Goal: Task Accomplishment & Management: Manage account settings

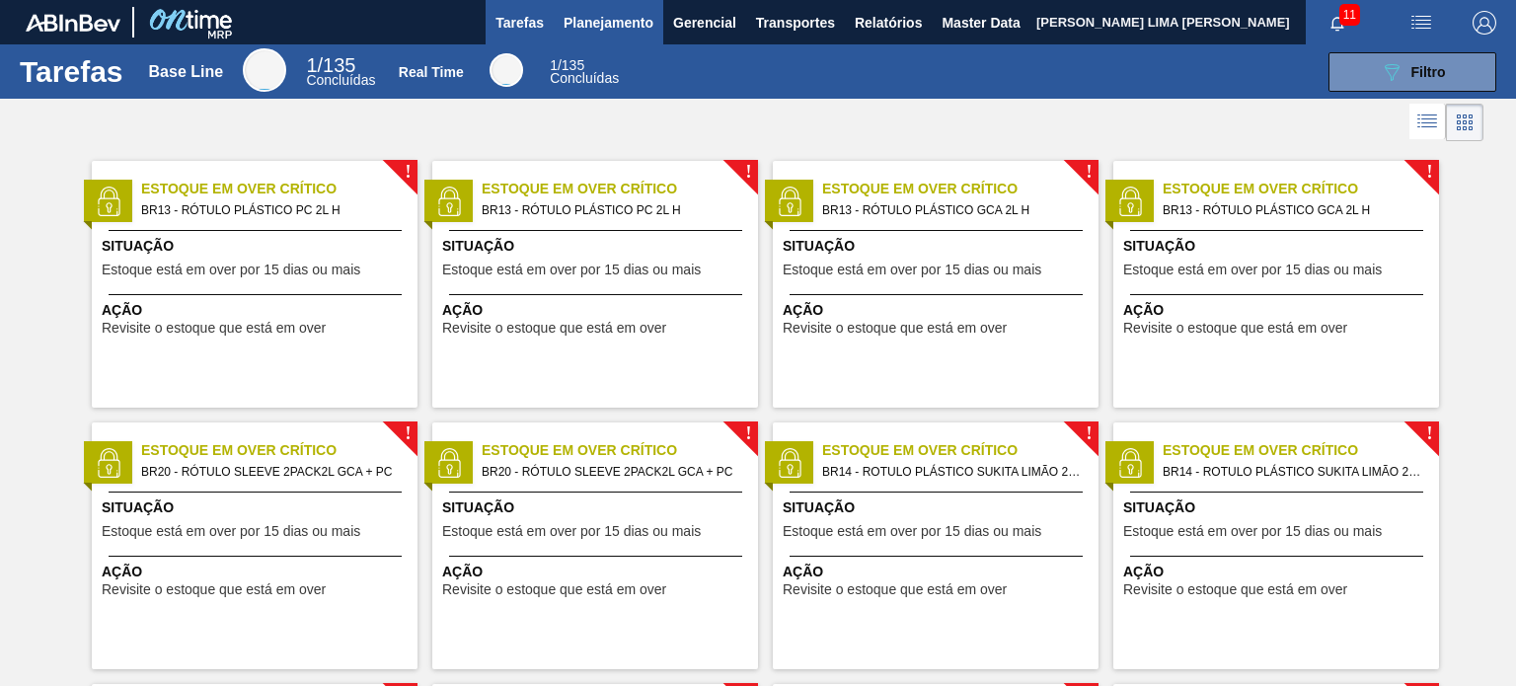
click at [628, 31] on span "Planejamento" at bounding box center [609, 23] width 90 height 24
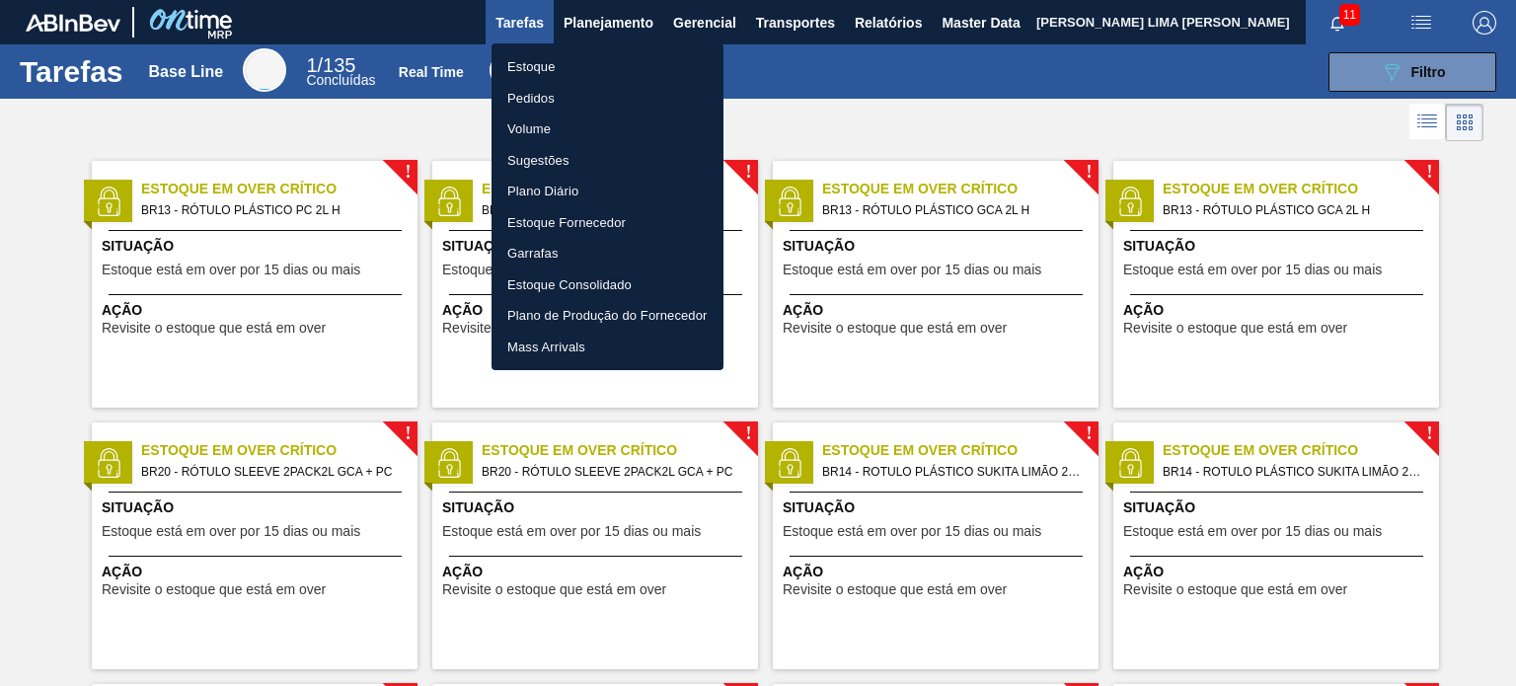
click at [604, 90] on li "Pedidos" at bounding box center [608, 99] width 232 height 32
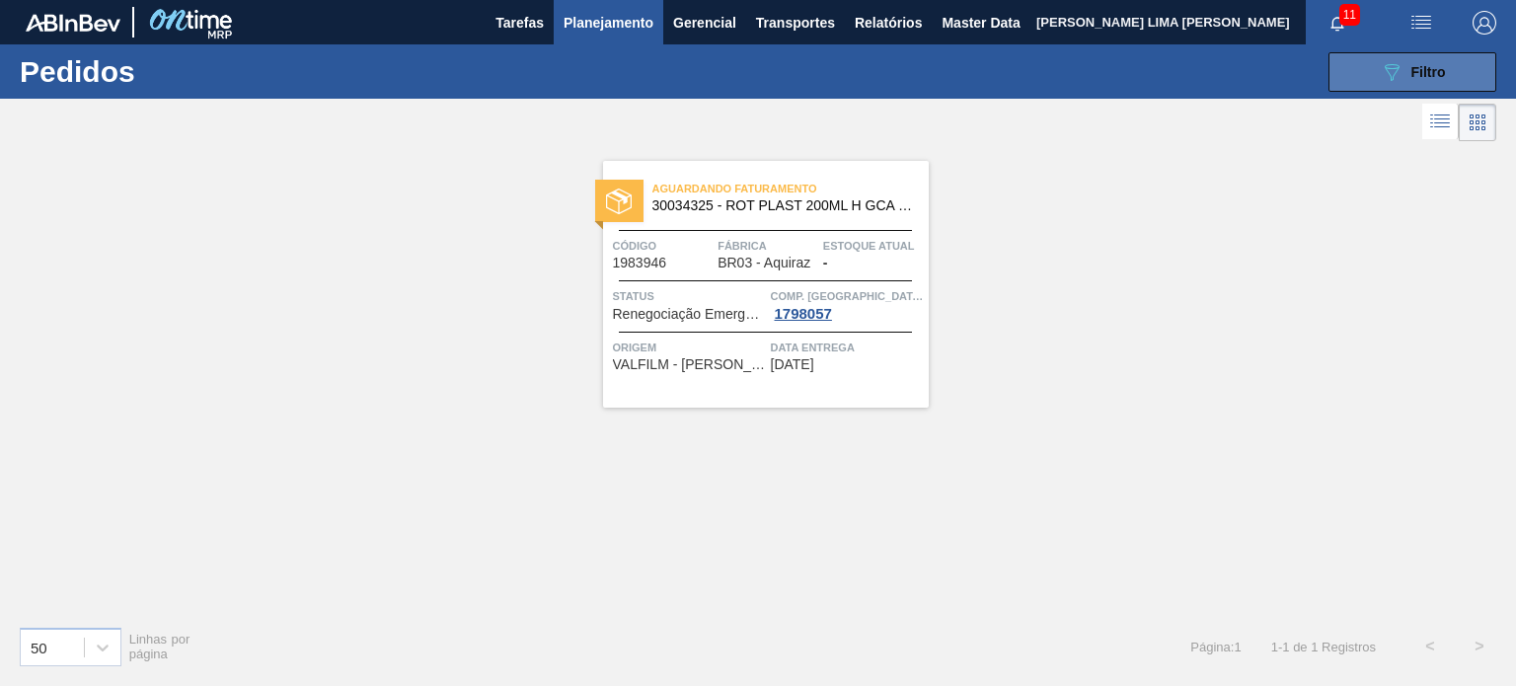
click at [1425, 60] on div "089F7B8B-B2A5-4AFE-B5C0-19BA573D28AC Filtro" at bounding box center [1413, 72] width 66 height 24
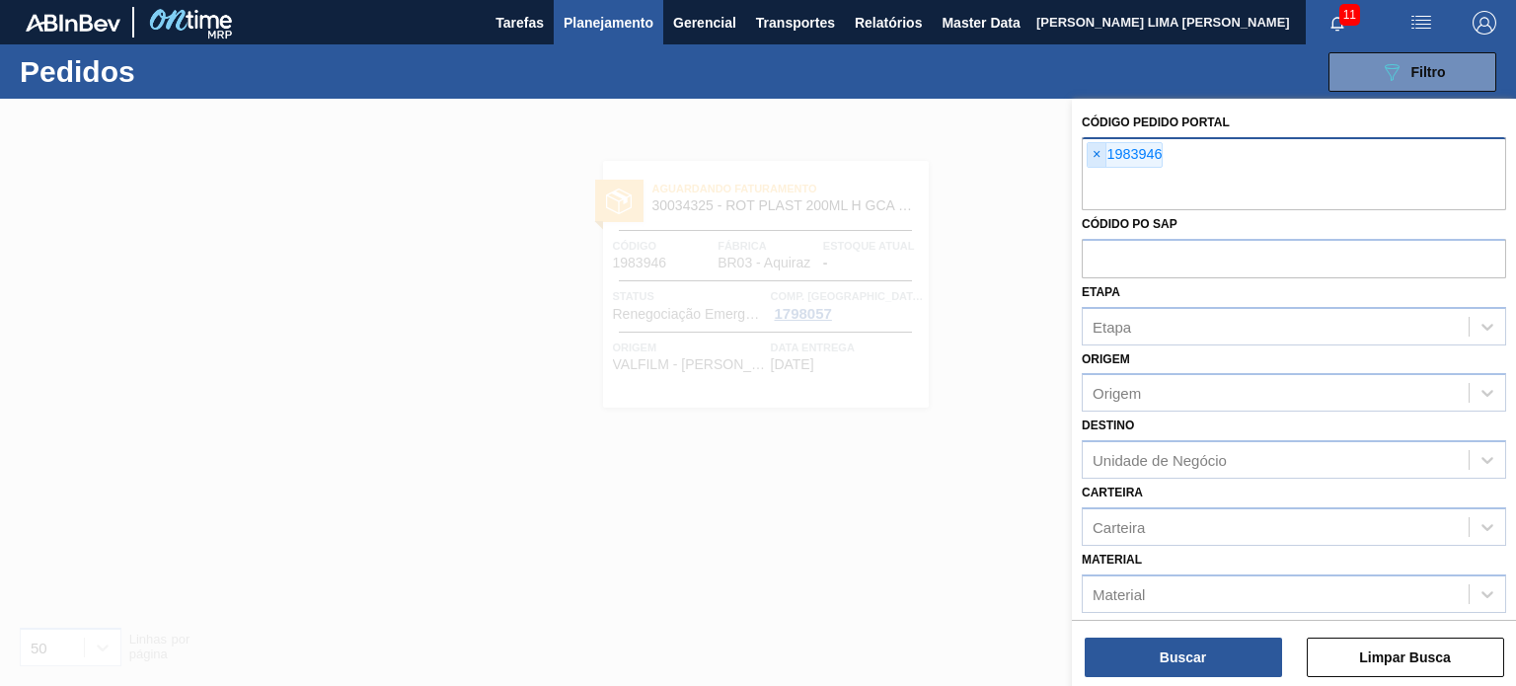
click at [1104, 161] on span "×" at bounding box center [1097, 155] width 19 height 24
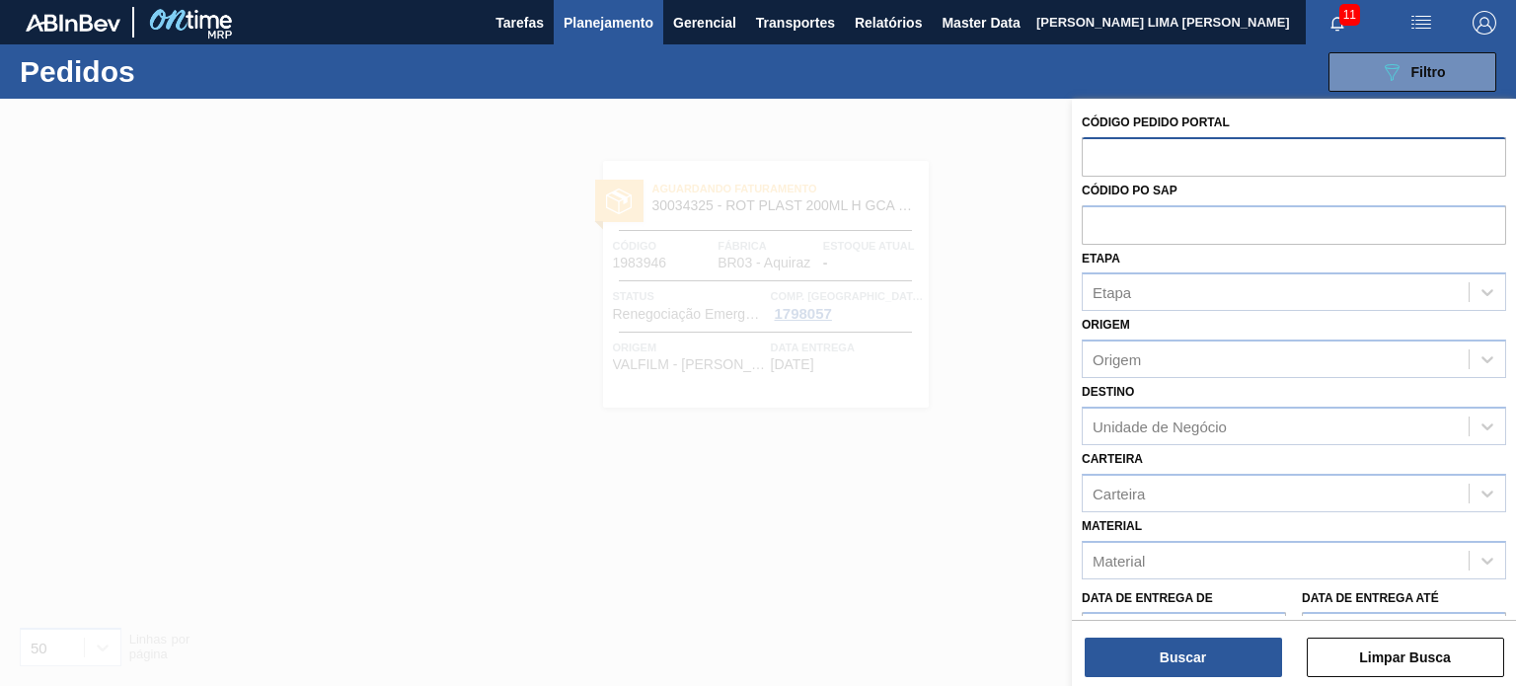
paste input "2007929"
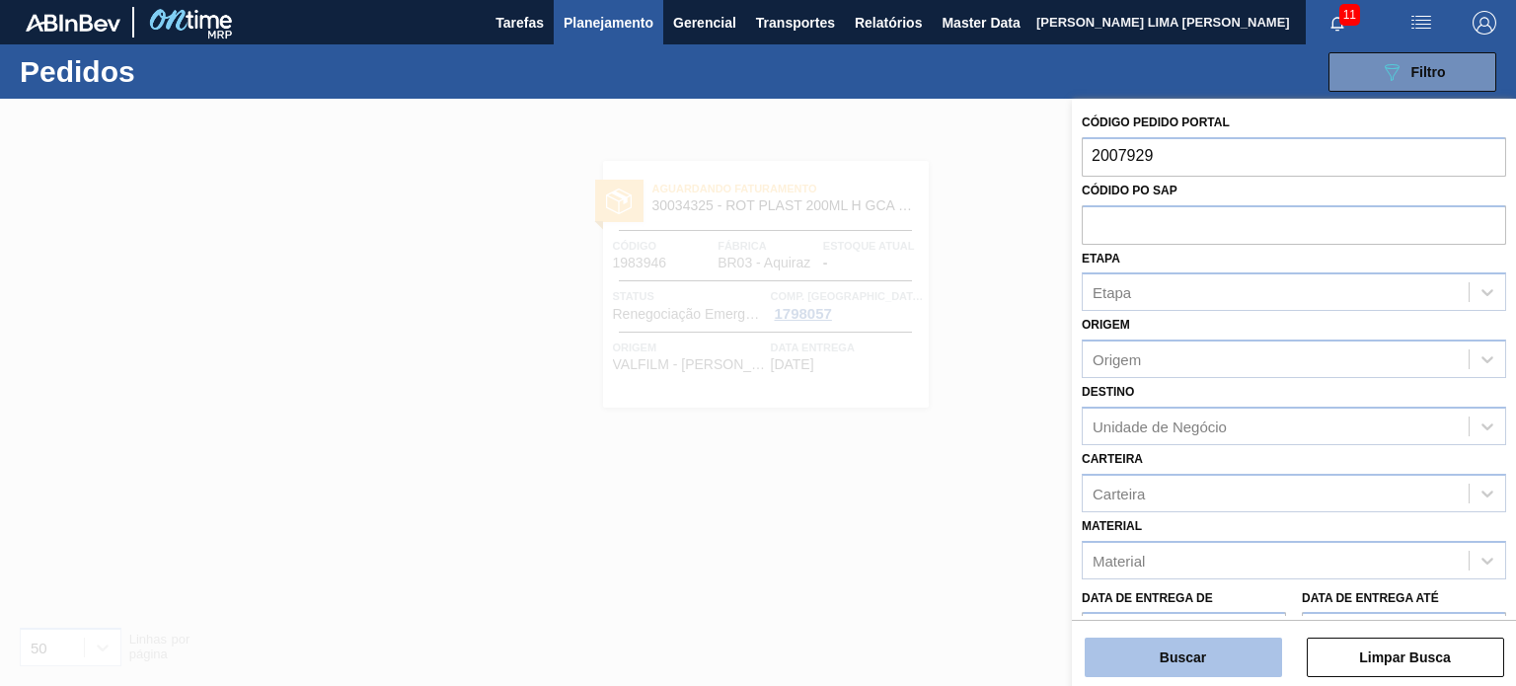
type input "2007929"
click at [1249, 651] on button "Buscar" at bounding box center [1183, 657] width 197 height 39
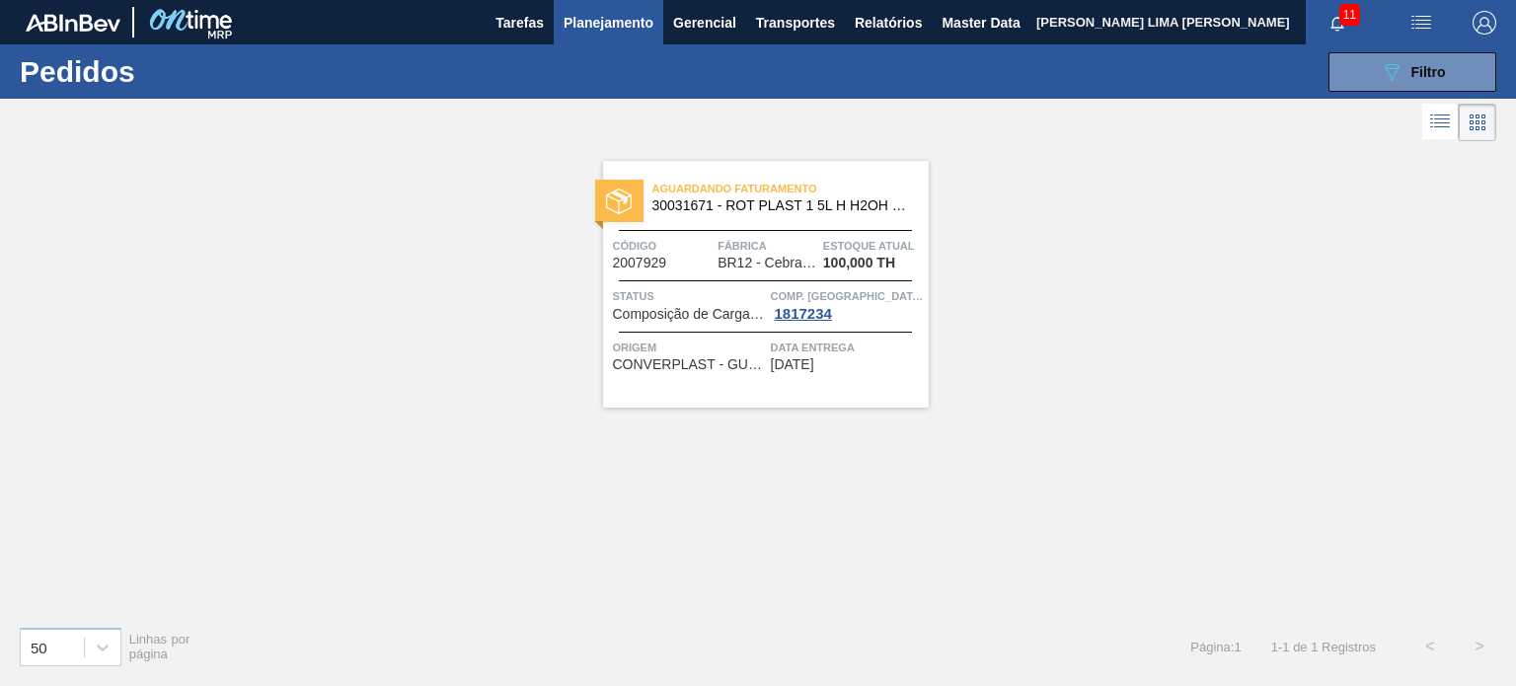
click at [603, 47] on div "089F7B8B-B2A5-4AFE-B5C0-19BA573D28AC Filtro Código Pedido Portal × 2007929 Códi…" at bounding box center [905, 71] width 1204 height 59
click at [608, 28] on span "Planejamento" at bounding box center [609, 23] width 90 height 24
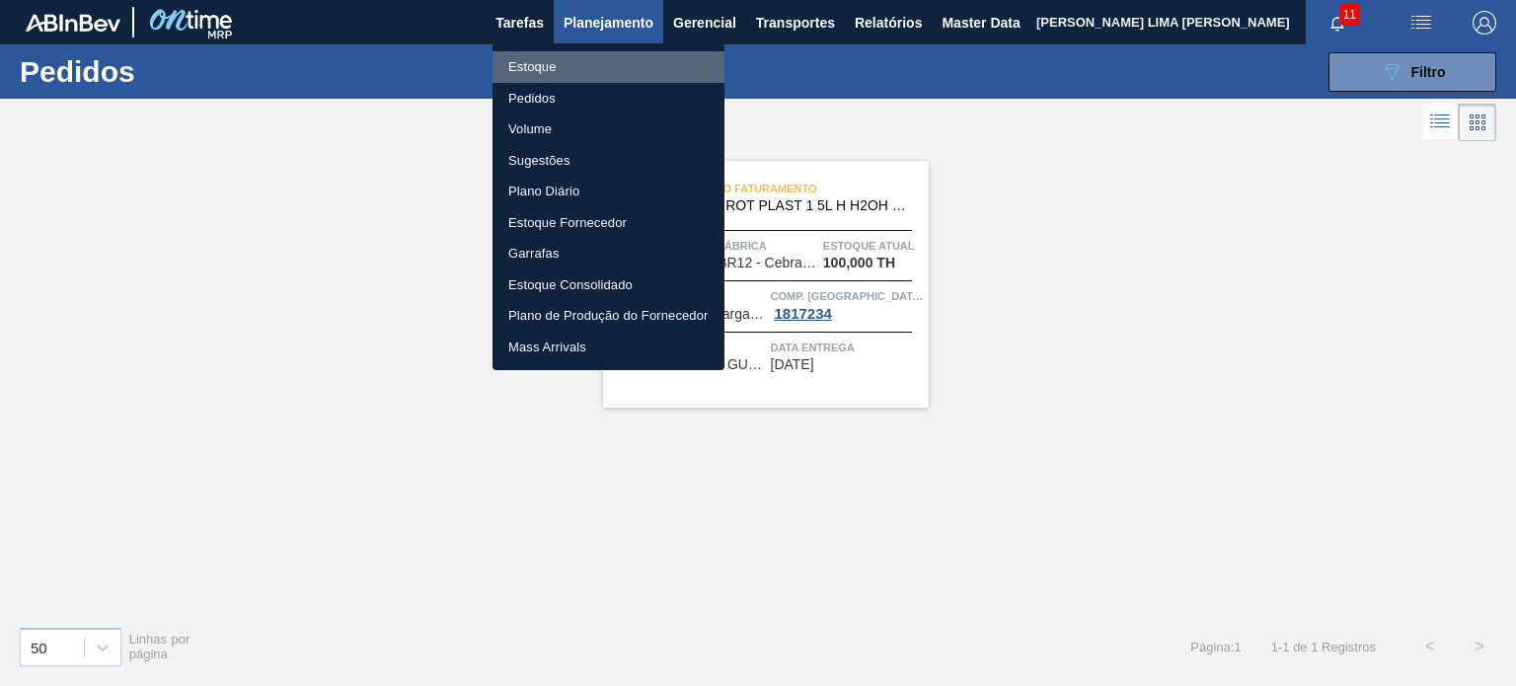
click at [560, 62] on li "Estoque" at bounding box center [609, 67] width 232 height 32
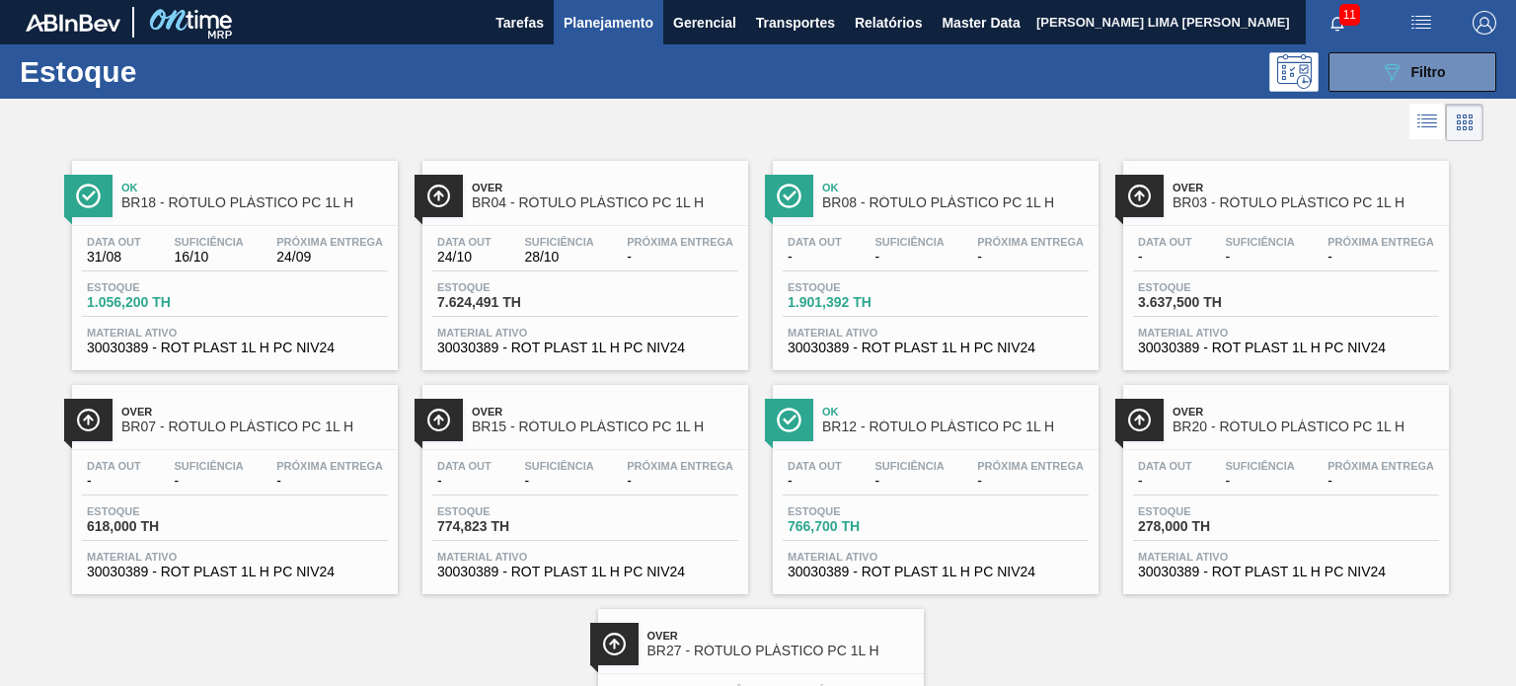
click at [615, 25] on span "Planejamento" at bounding box center [609, 23] width 90 height 24
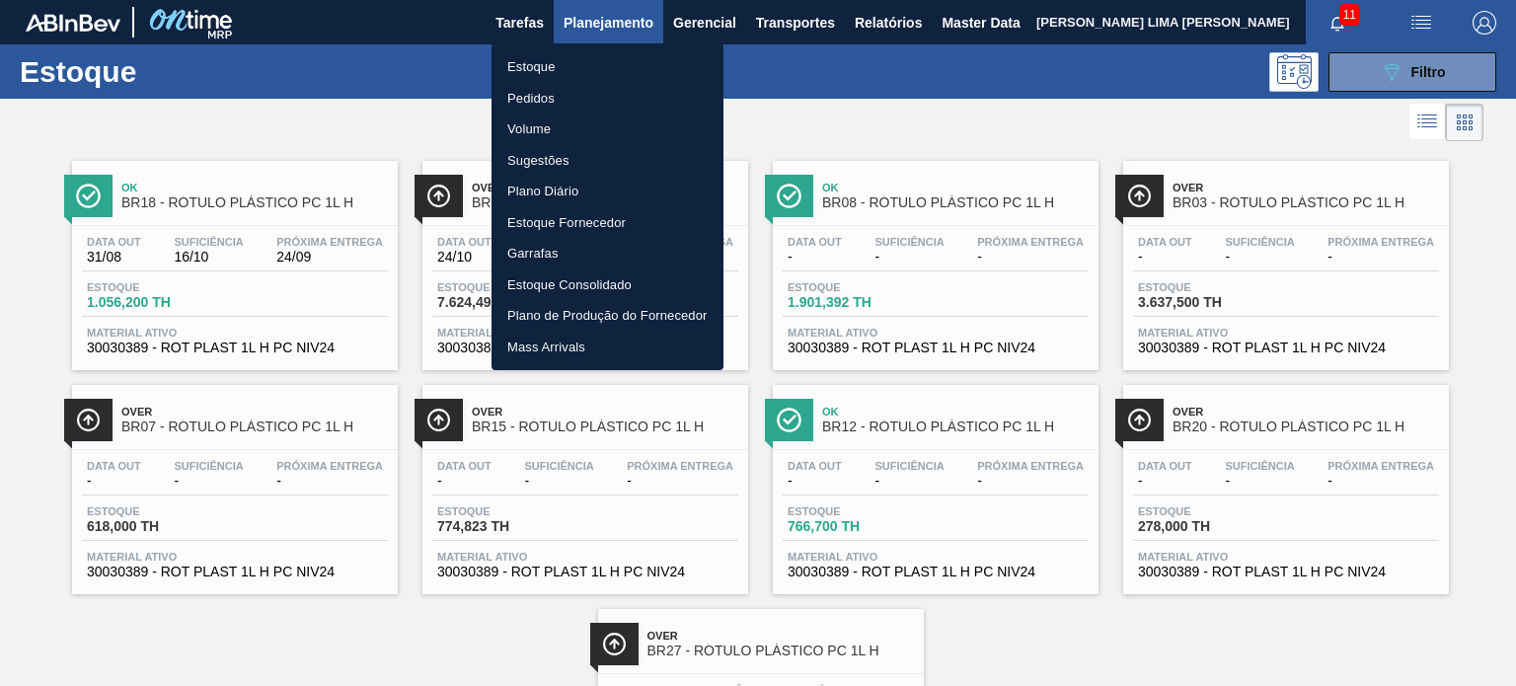
click at [569, 93] on li "Pedidos" at bounding box center [608, 99] width 232 height 32
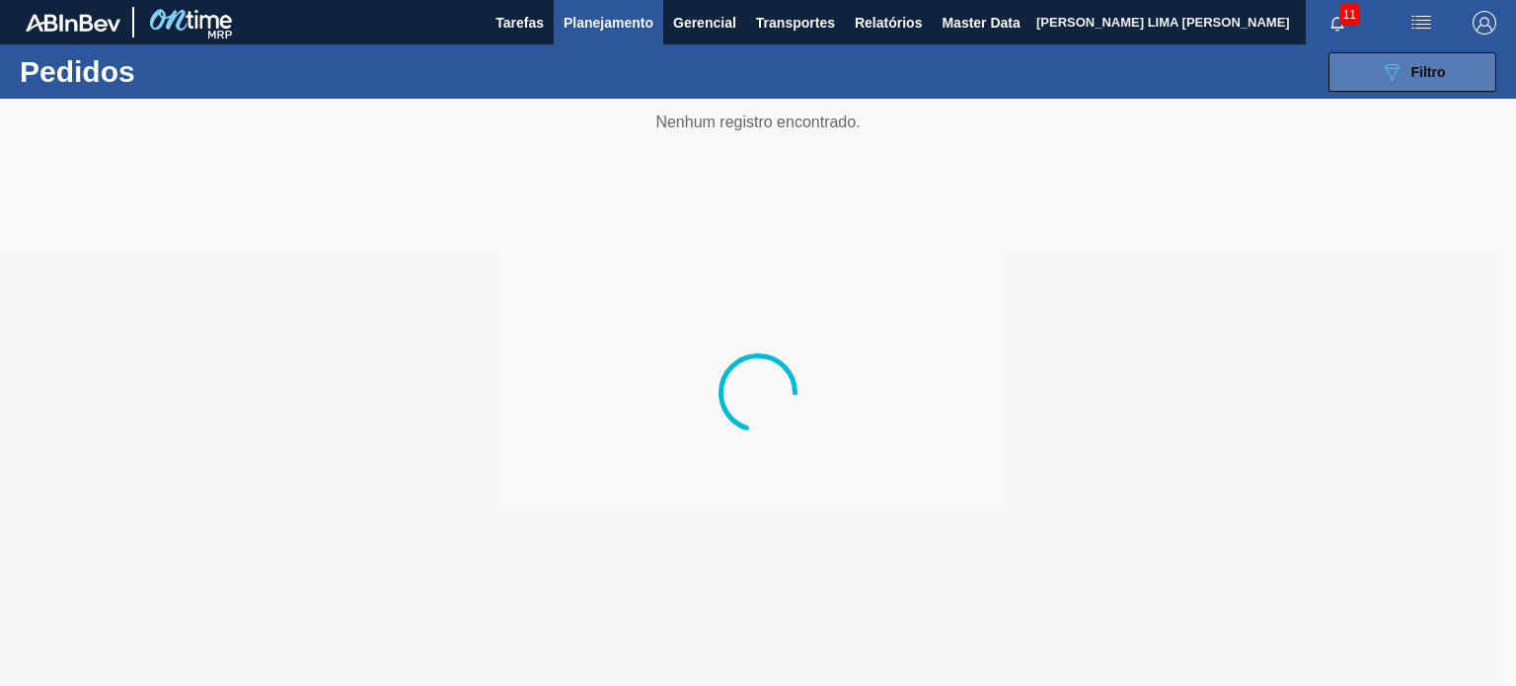
click at [1336, 71] on button "089F7B8B-B2A5-4AFE-B5C0-19BA573D28AC Filtro" at bounding box center [1413, 71] width 168 height 39
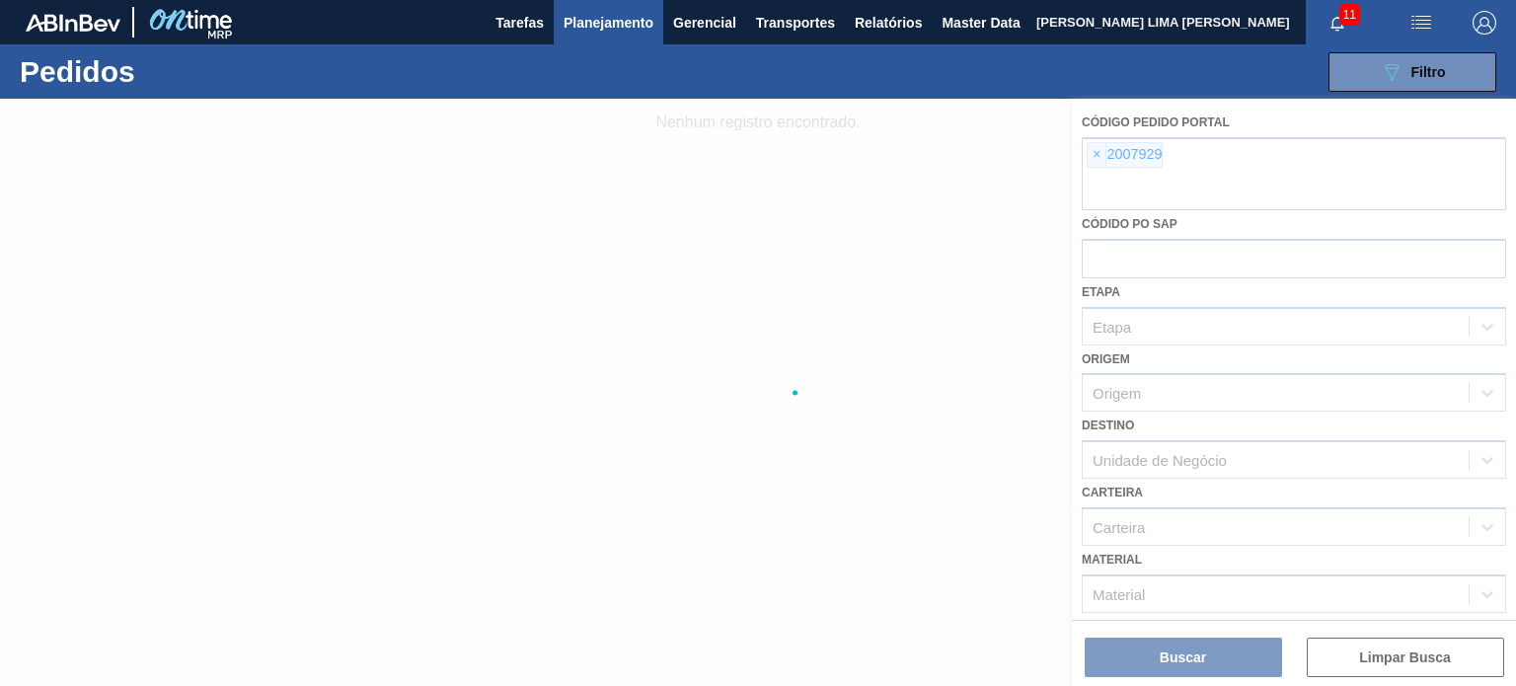
click at [1121, 153] on div at bounding box center [758, 392] width 1516 height 587
click at [1096, 151] on div at bounding box center [758, 392] width 1516 height 587
click at [1092, 154] on div at bounding box center [758, 392] width 1516 height 587
click at [1098, 158] on div at bounding box center [758, 392] width 1516 height 587
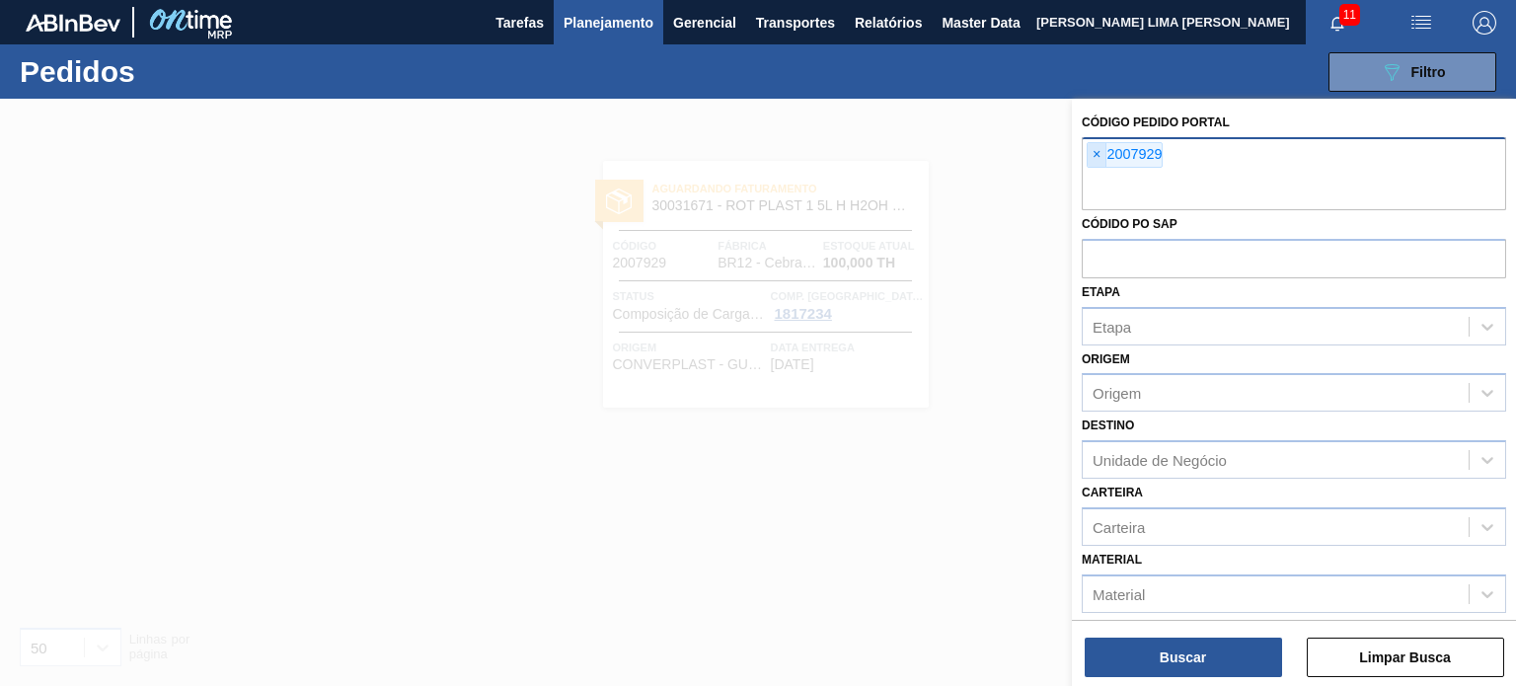
click at [1095, 155] on span "×" at bounding box center [1097, 155] width 19 height 24
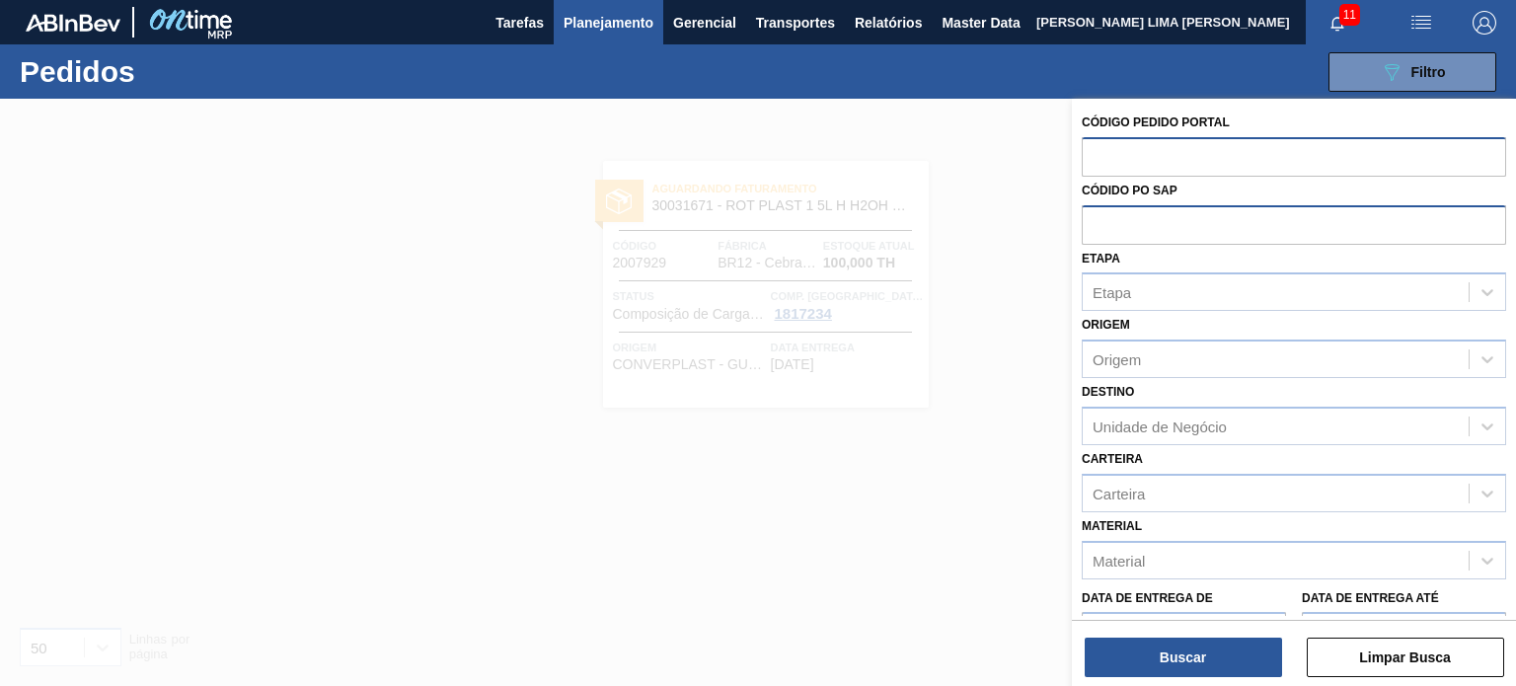
paste input "text"
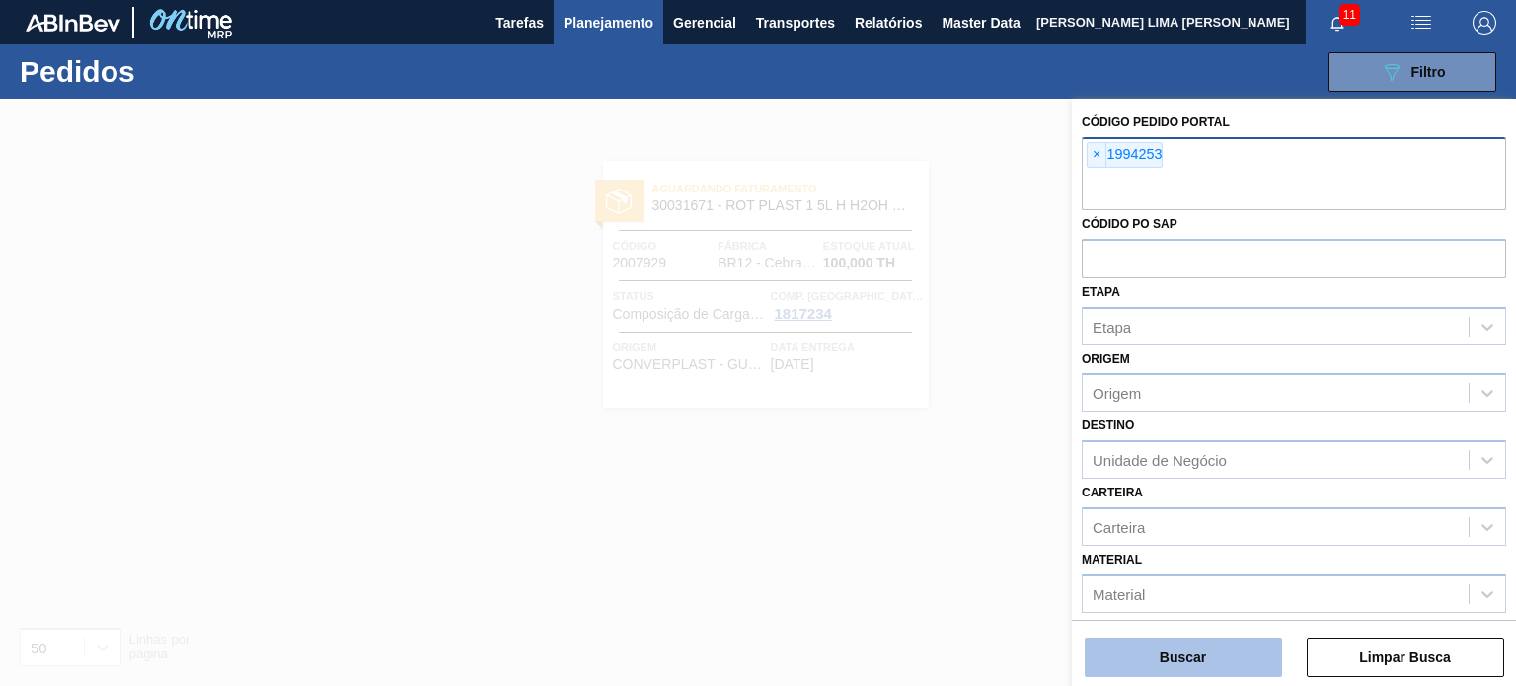
click at [1231, 659] on button "Buscar" at bounding box center [1183, 657] width 197 height 39
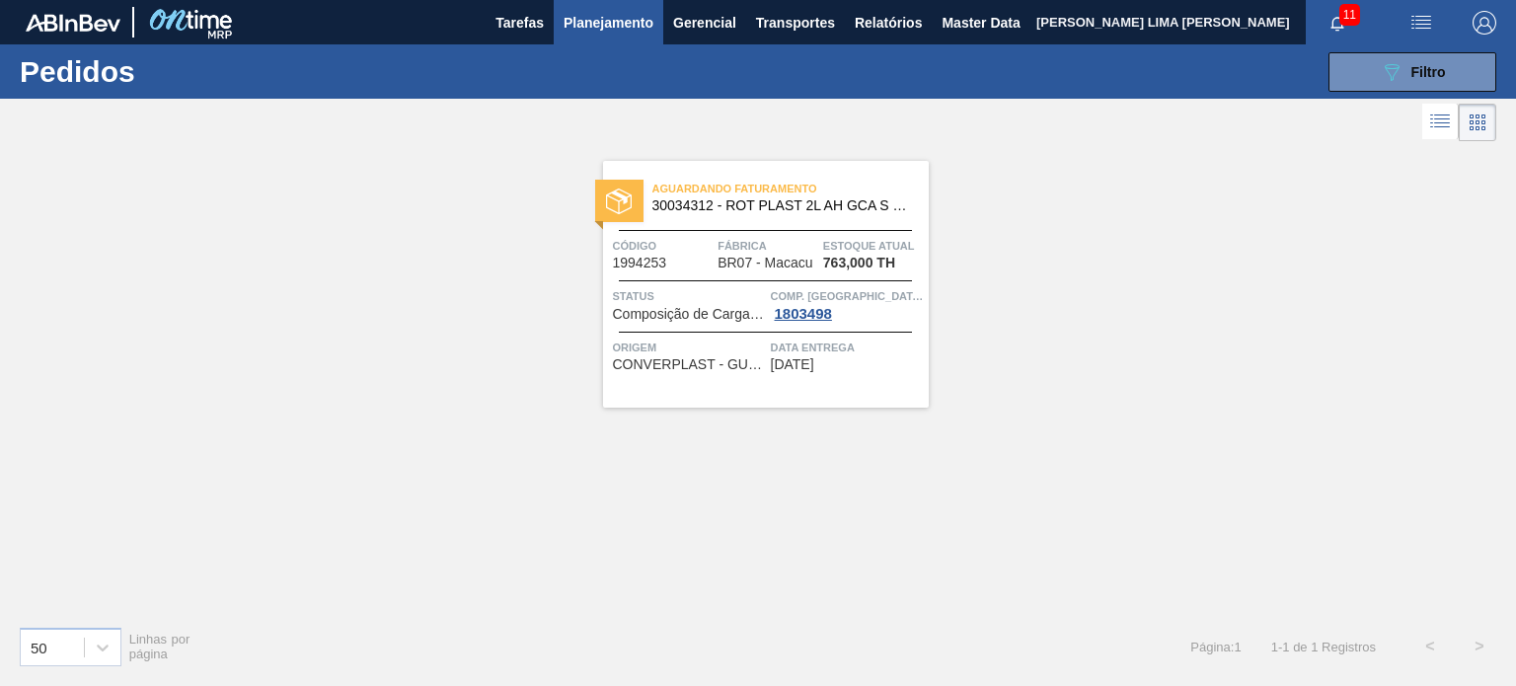
drag, startPoint x: 756, startPoint y: 233, endPoint x: 780, endPoint y: 243, distance: 25.7
click at [780, 243] on span "Fábrica" at bounding box center [768, 246] width 101 height 20
click at [780, 243] on main "Tarefas Planejamento Gerencial Transportes Relatórios Master Data MATHEUS FARIA…" at bounding box center [758, 343] width 1516 height 686
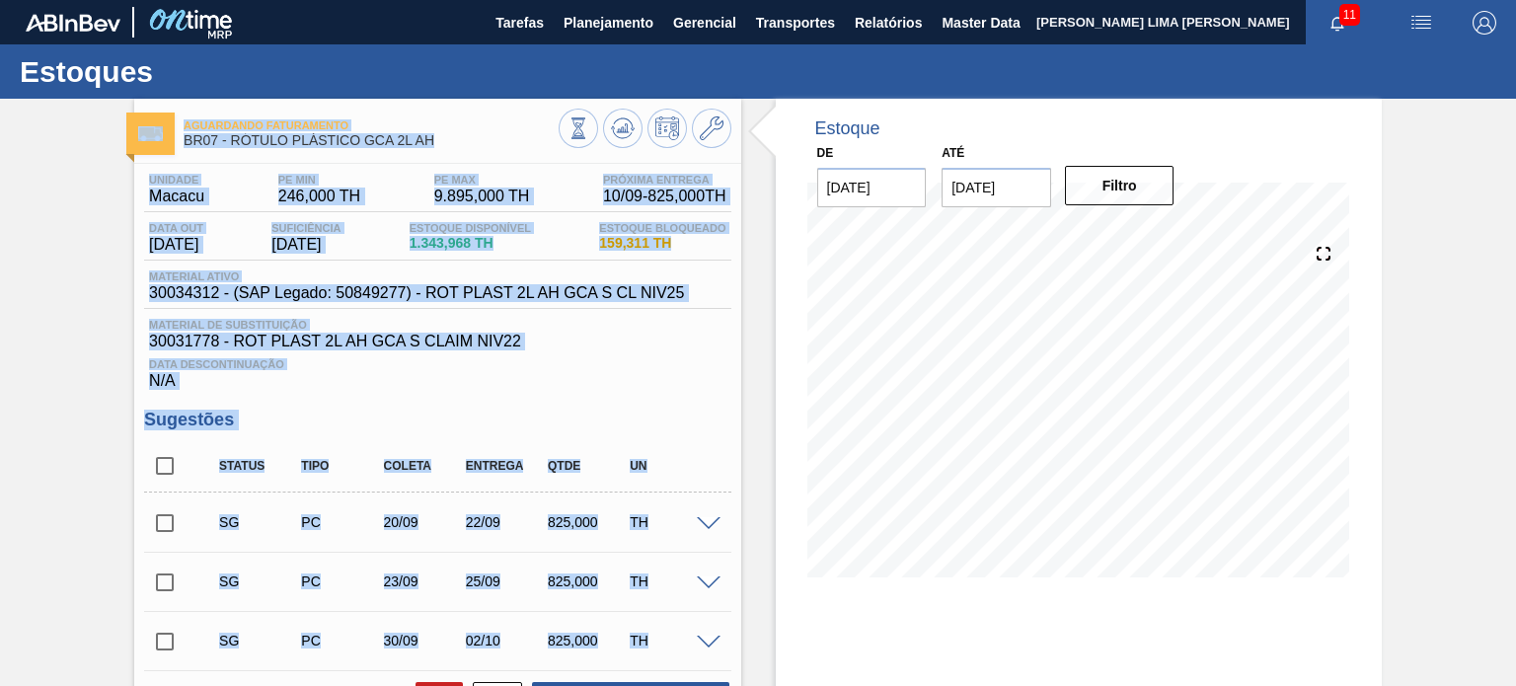
click at [683, 290] on span "30034312 - (SAP Legado: 50849277) - ROT PLAST 2L AH GCA S CL NIV25" at bounding box center [416, 293] width 535 height 18
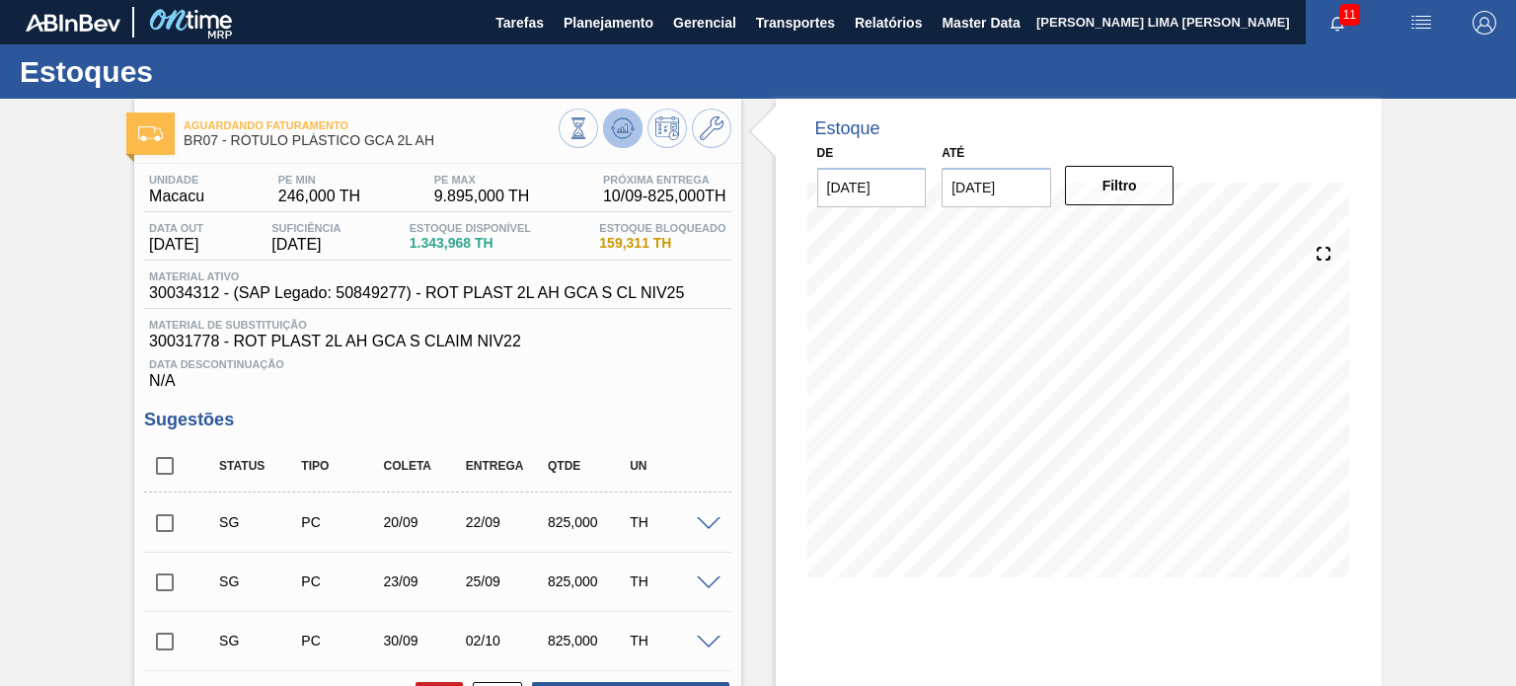
click at [624, 131] on icon at bounding box center [622, 127] width 13 height 9
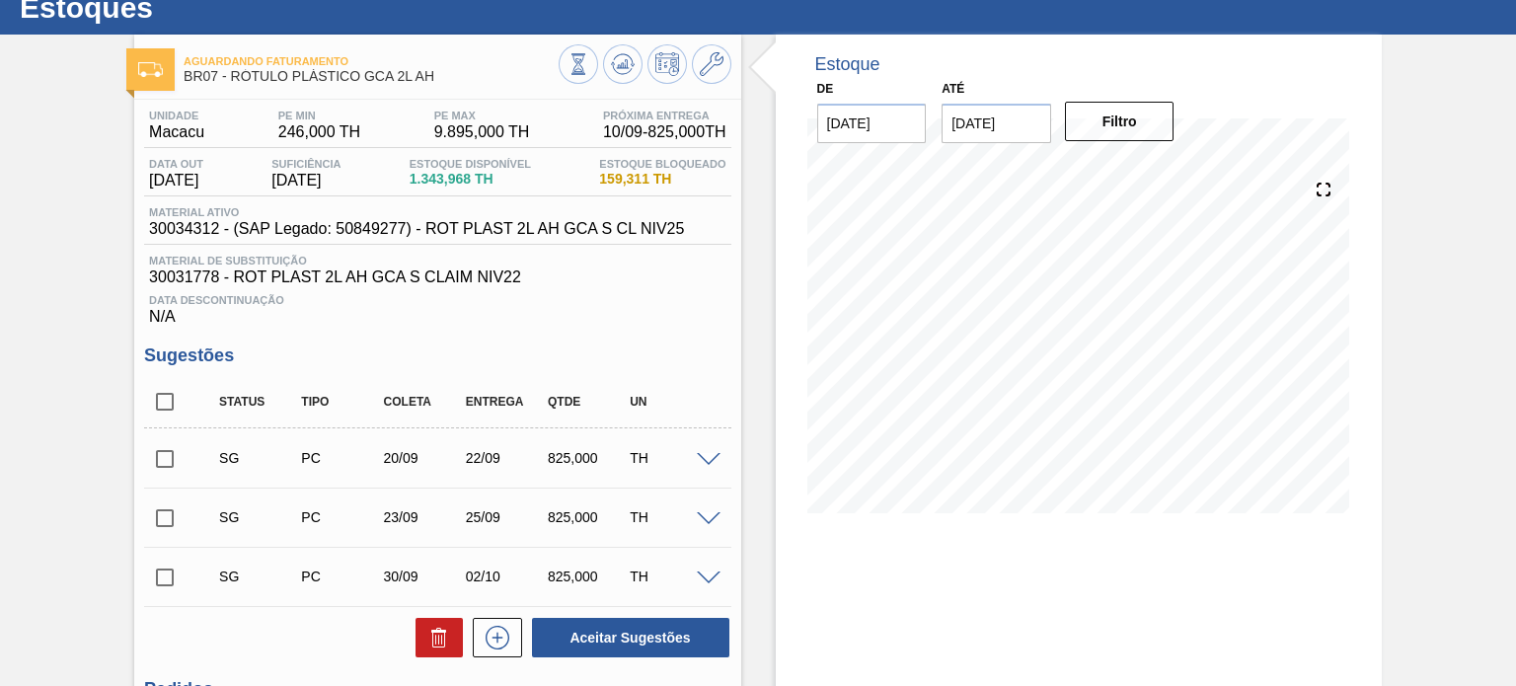
scroll to position [99, 0]
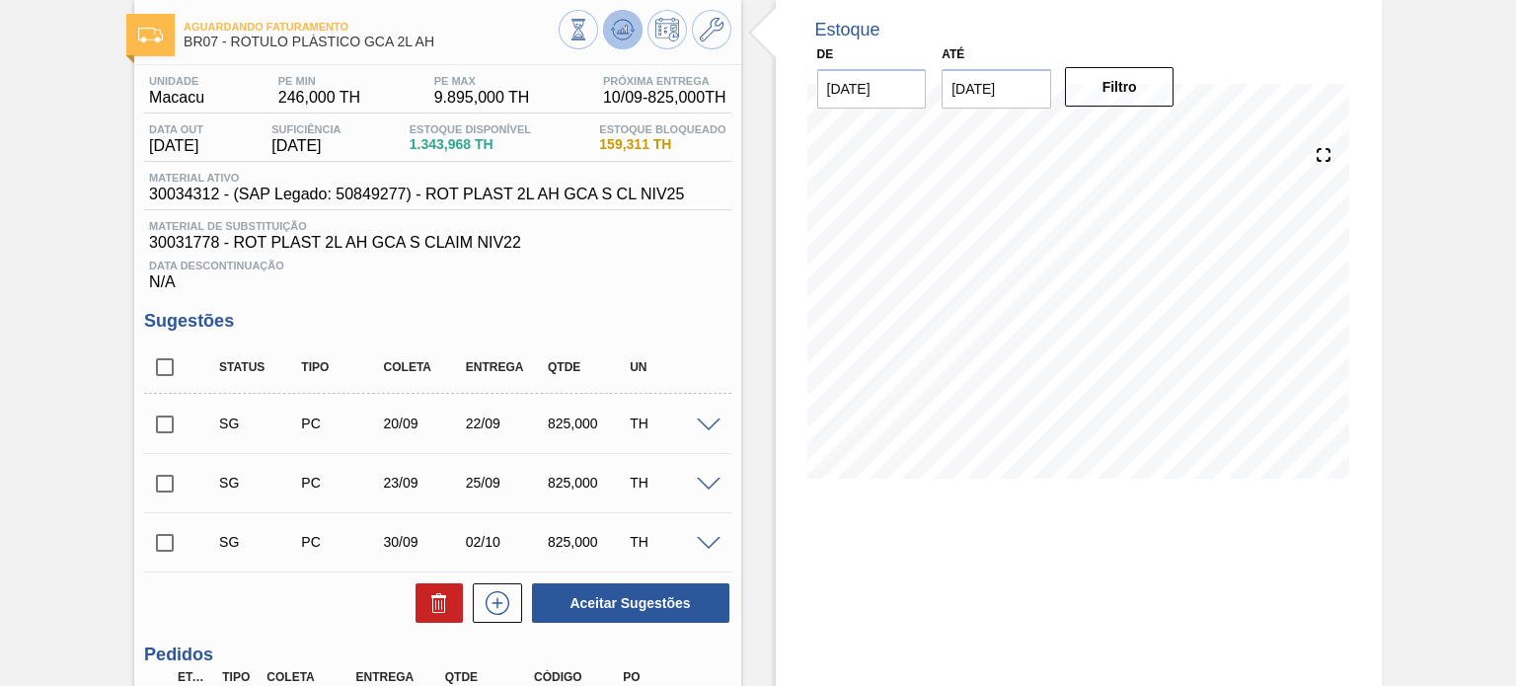
click at [621, 34] on icon at bounding box center [622, 29] width 13 height 9
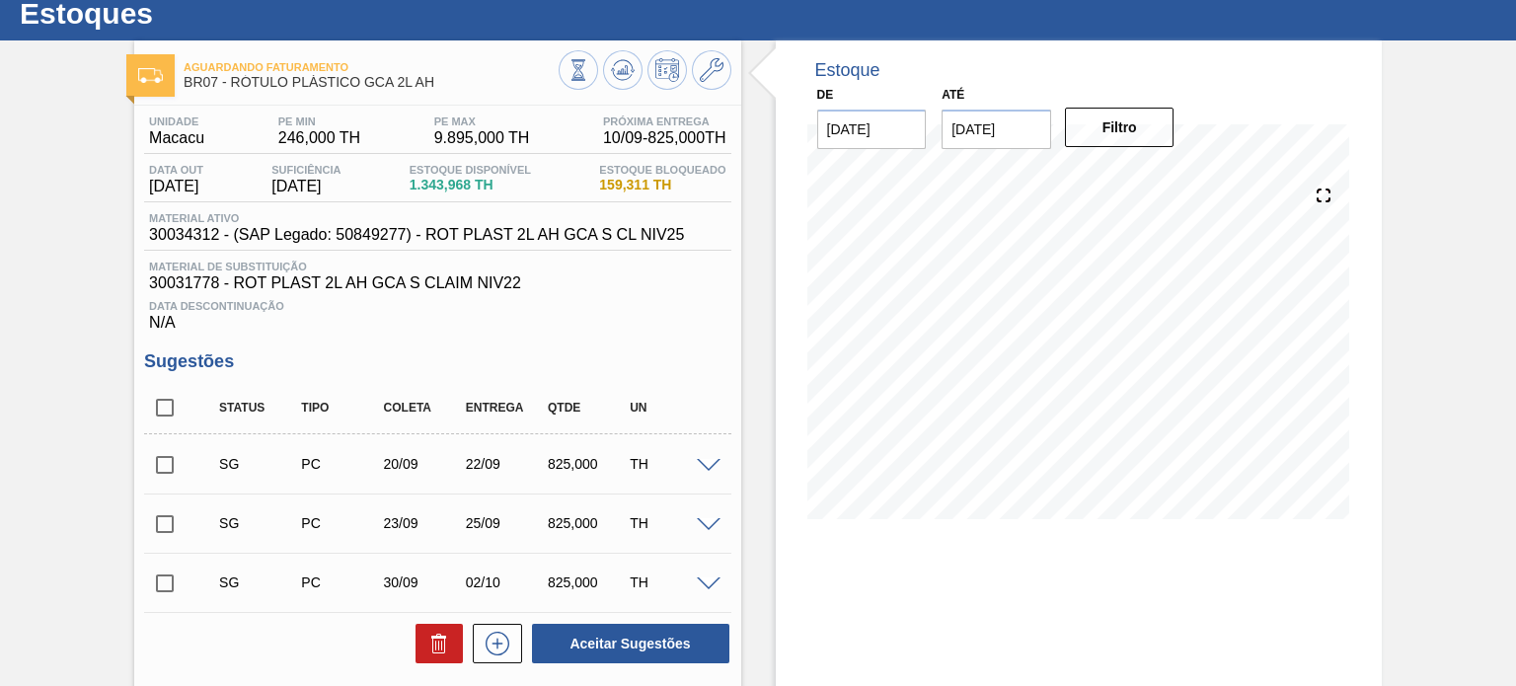
scroll to position [0, 0]
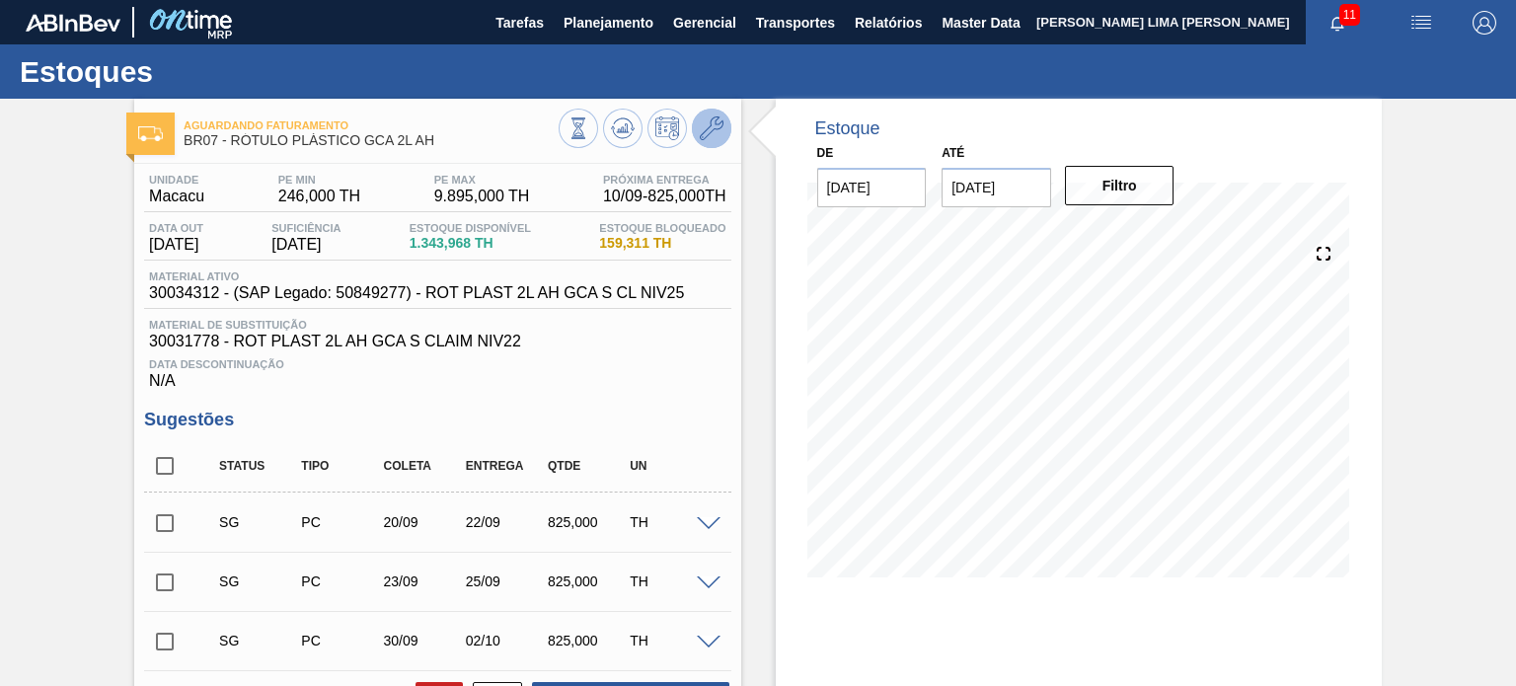
click at [709, 138] on icon at bounding box center [712, 129] width 24 height 24
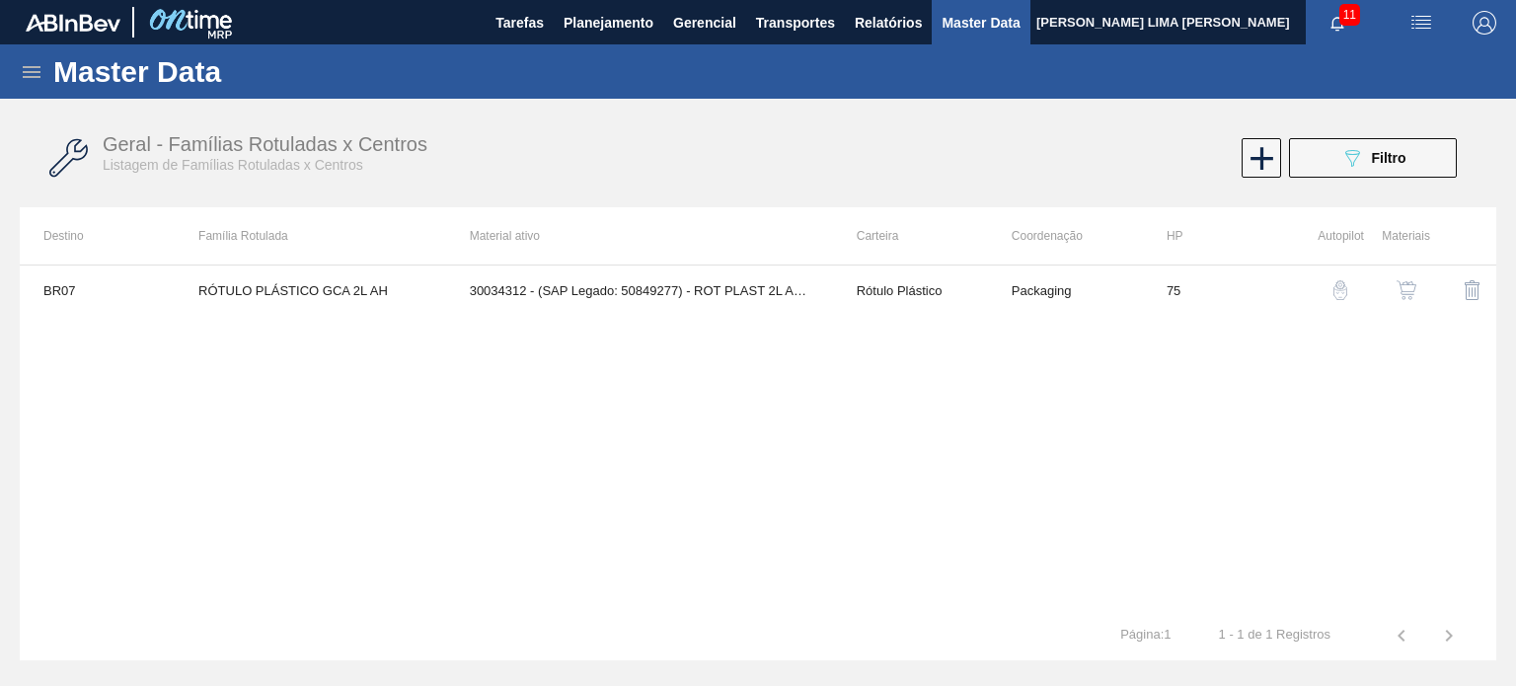
click at [1404, 291] on img "button" at bounding box center [1407, 290] width 20 height 20
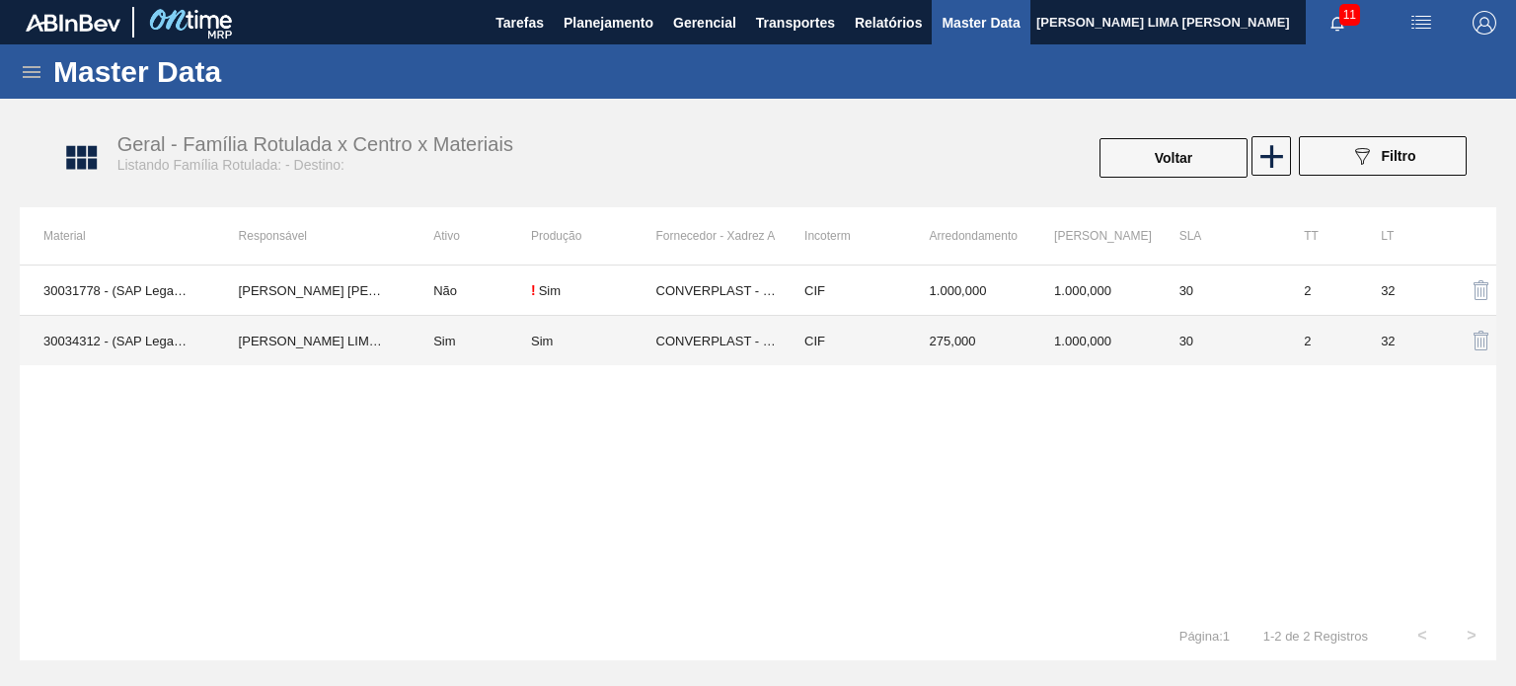
click at [945, 352] on td "275,000" at bounding box center [968, 341] width 125 height 50
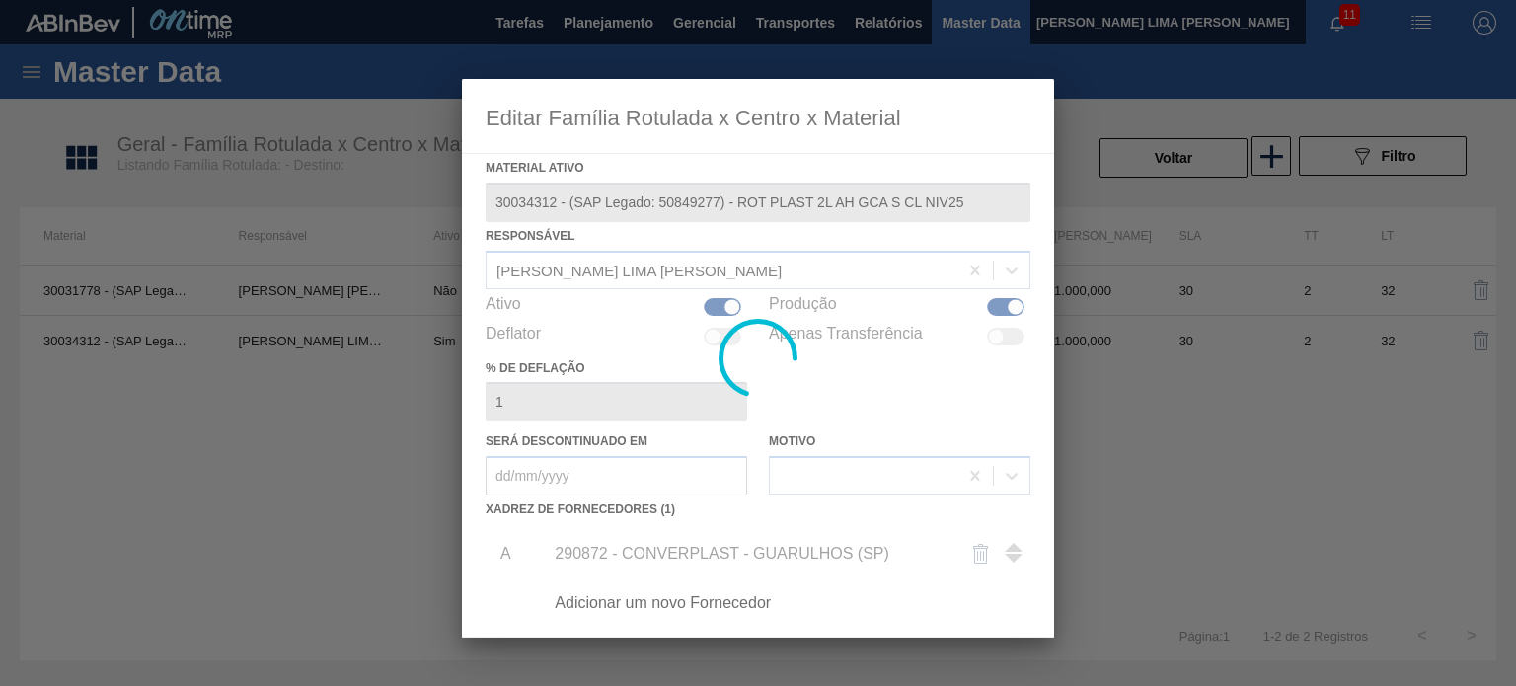
click at [782, 544] on div at bounding box center [758, 358] width 592 height 559
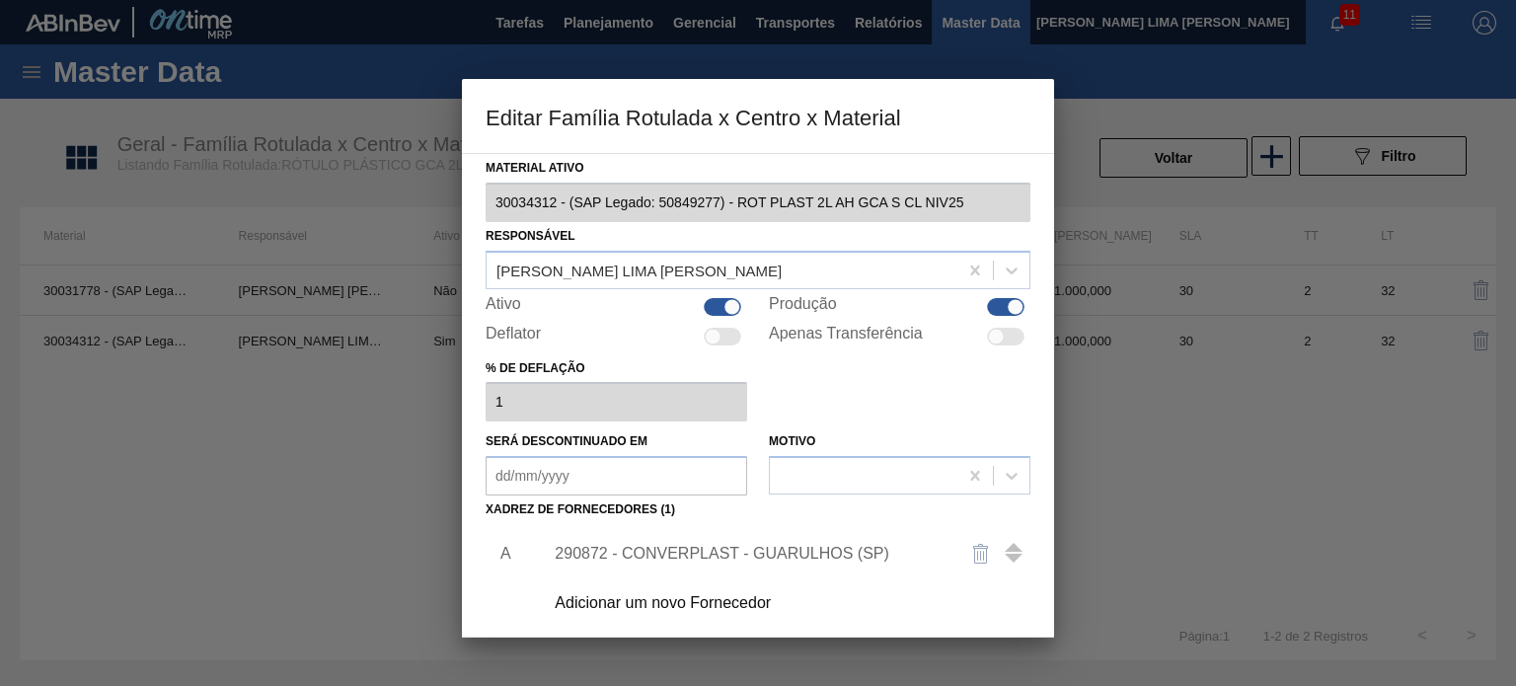
click at [782, 549] on div "290872 - CONVERPLAST - GUARULHOS (SP)" at bounding box center [748, 554] width 387 height 18
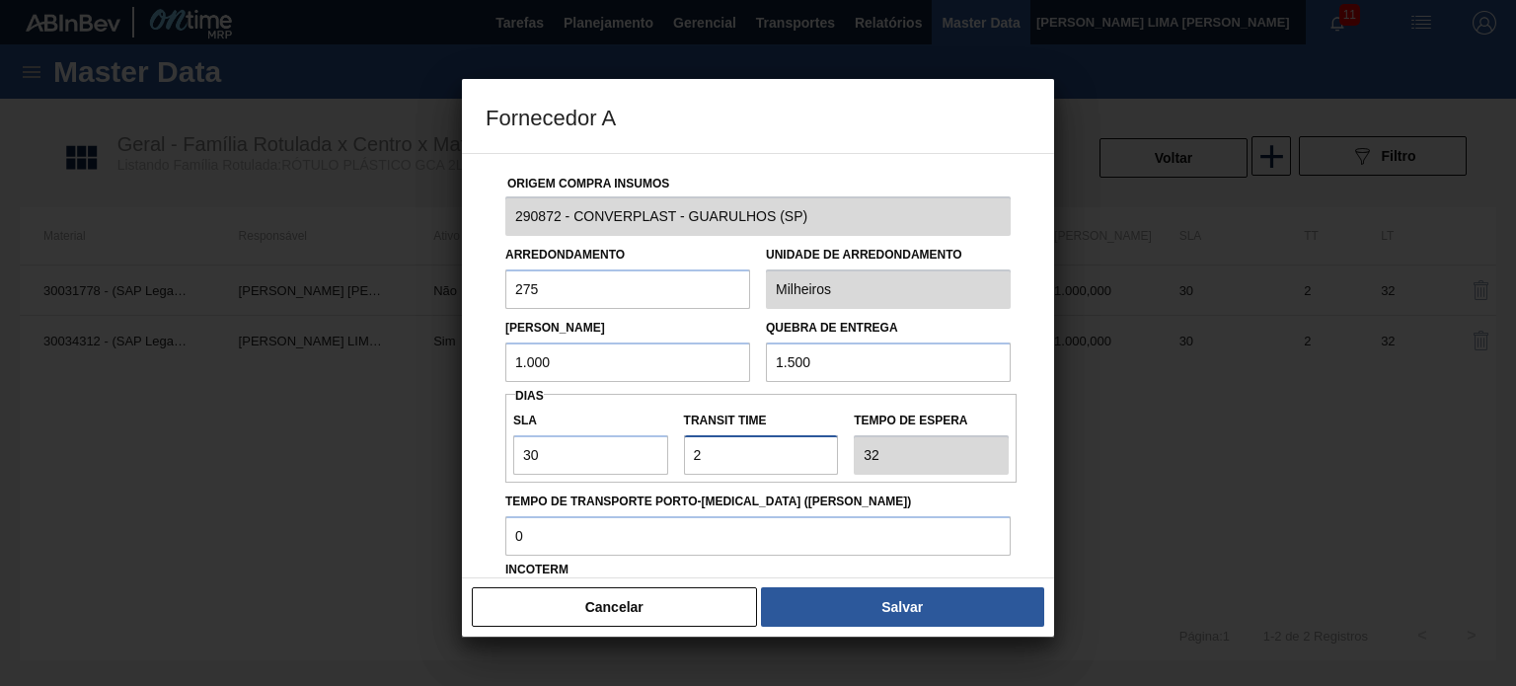
click at [681, 446] on div "Transit Time" at bounding box center [761, 441] width 171 height 68
type input "0"
type input "30"
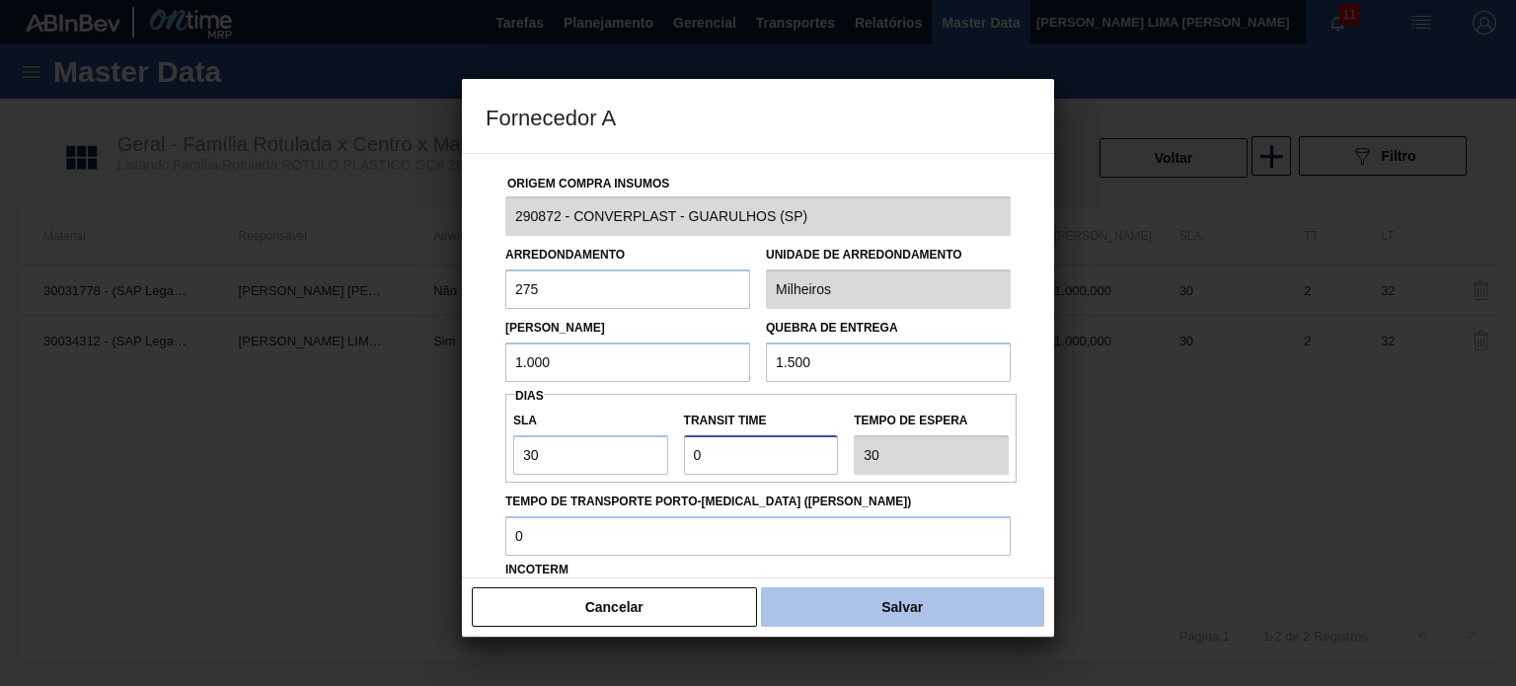
type input "0"
click at [912, 595] on button "Salvar" at bounding box center [902, 606] width 283 height 39
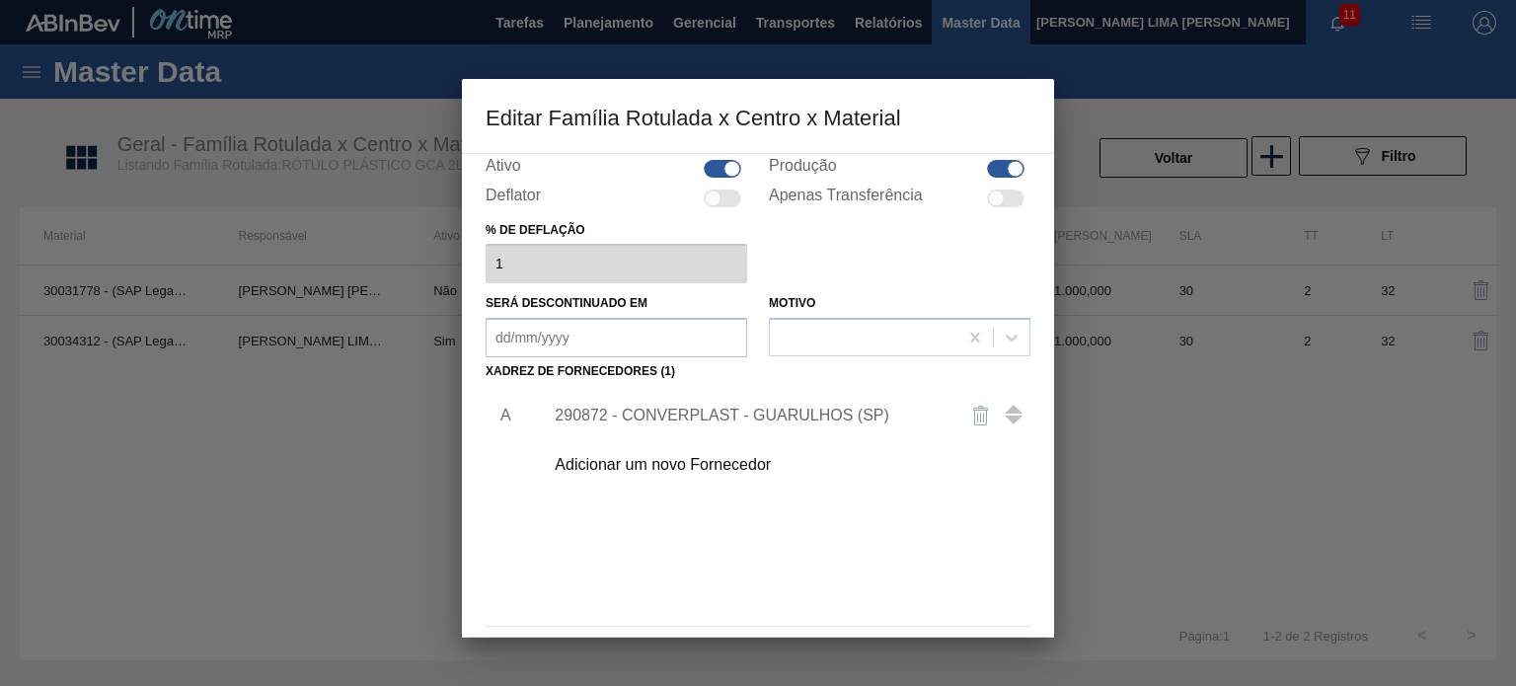
scroll to position [201, 0]
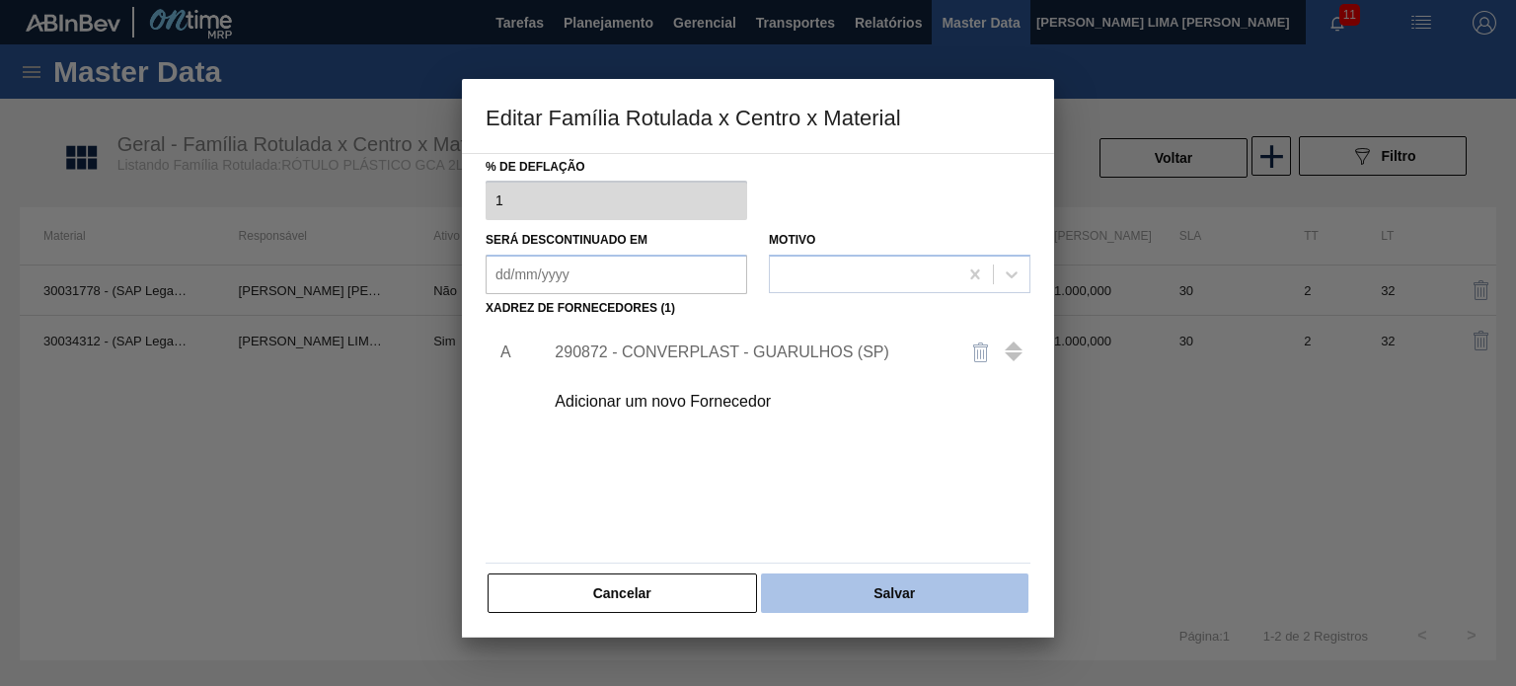
click at [887, 585] on button "Salvar" at bounding box center [895, 593] width 268 height 39
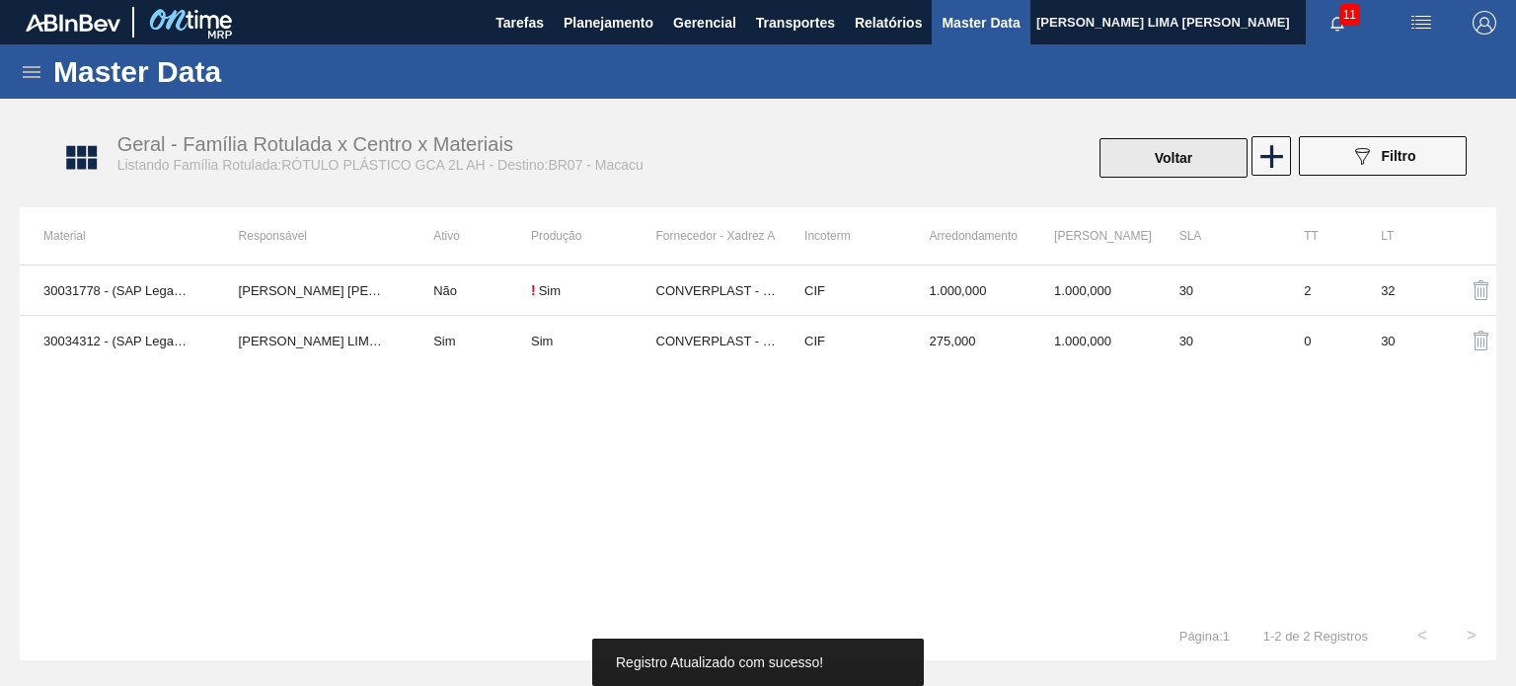
click at [1179, 162] on button "Voltar" at bounding box center [1174, 157] width 148 height 39
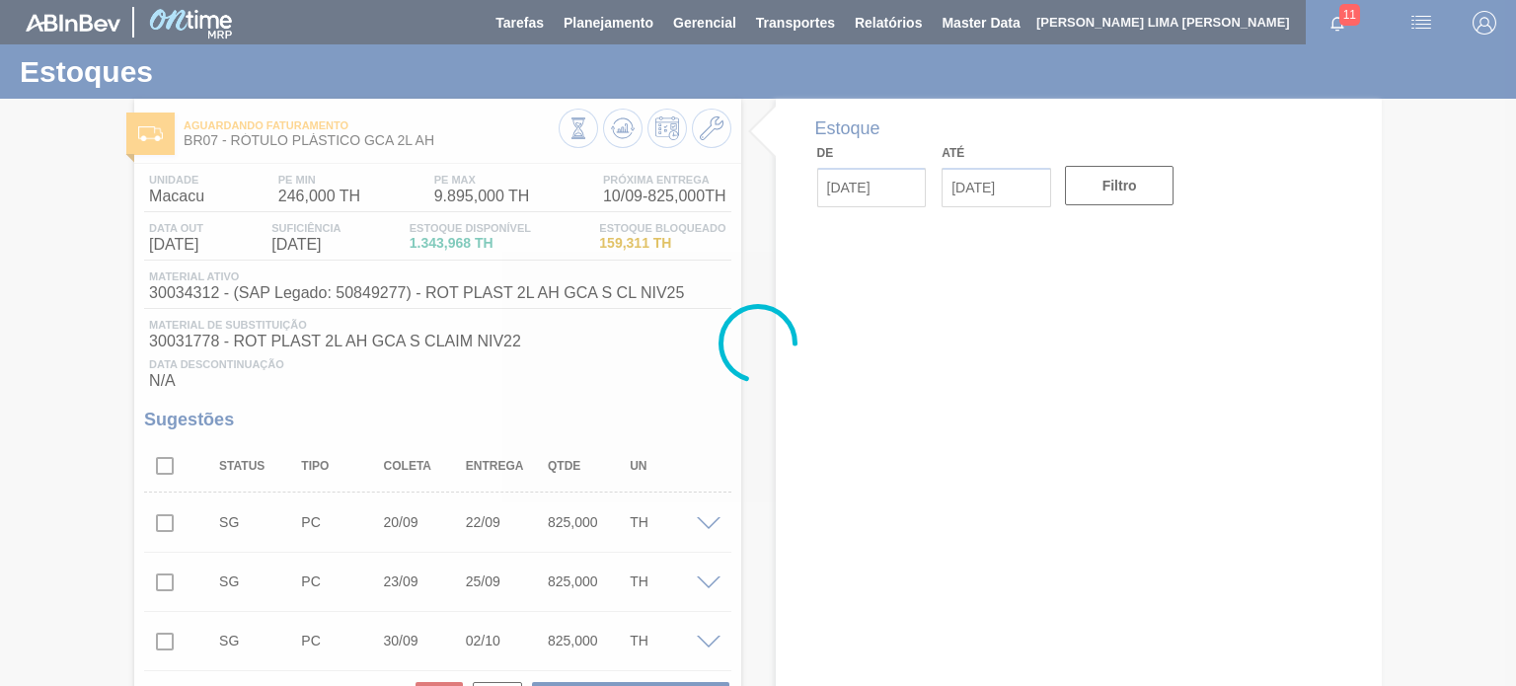
click at [635, 137] on div at bounding box center [758, 343] width 1516 height 686
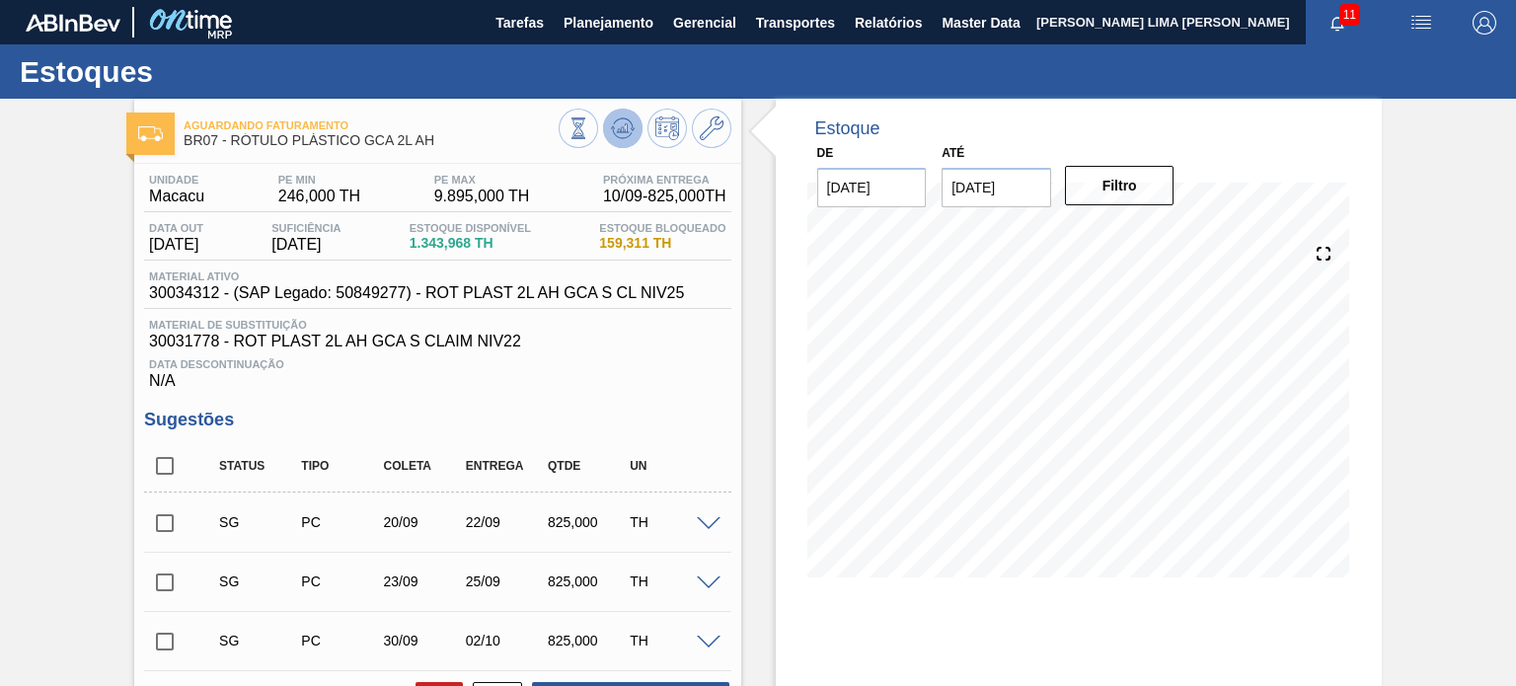
click at [589, 137] on icon at bounding box center [579, 128] width 22 height 22
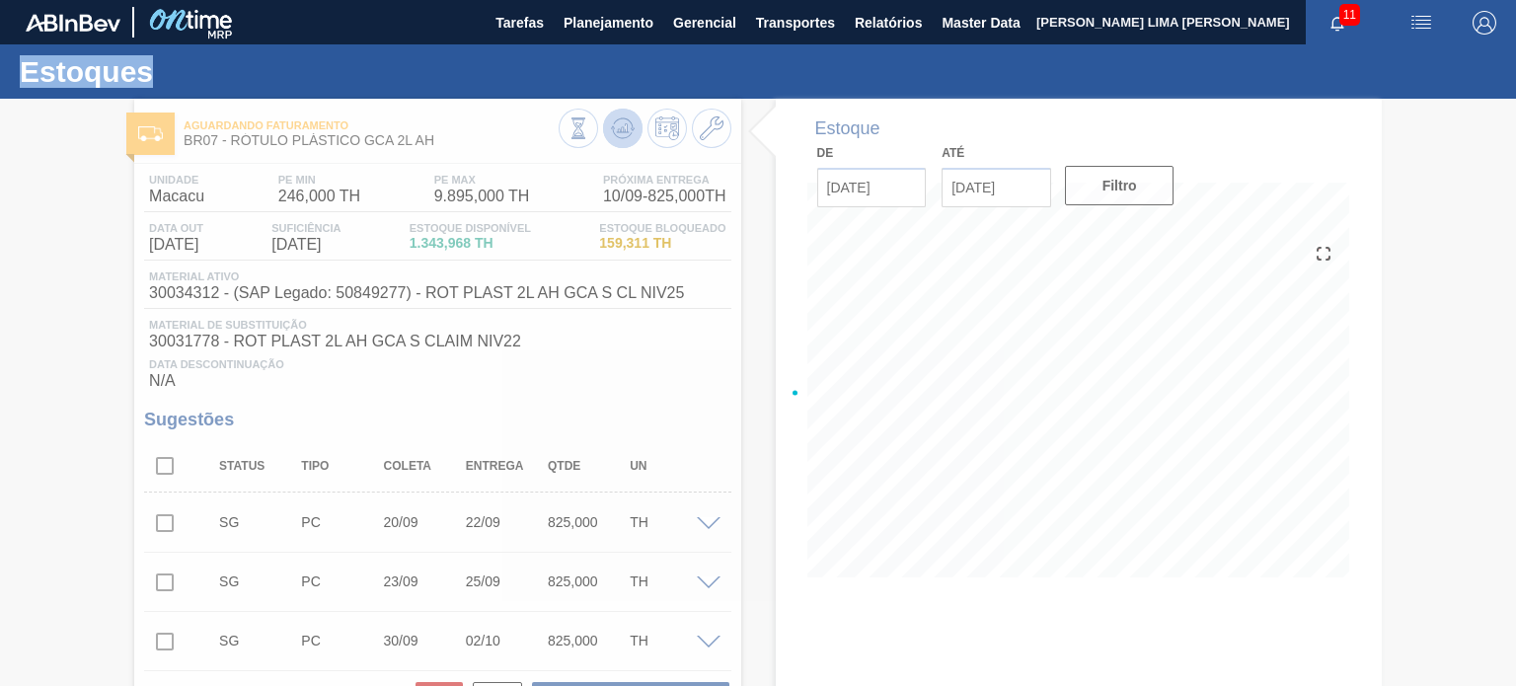
click at [632, 137] on div at bounding box center [758, 392] width 1516 height 587
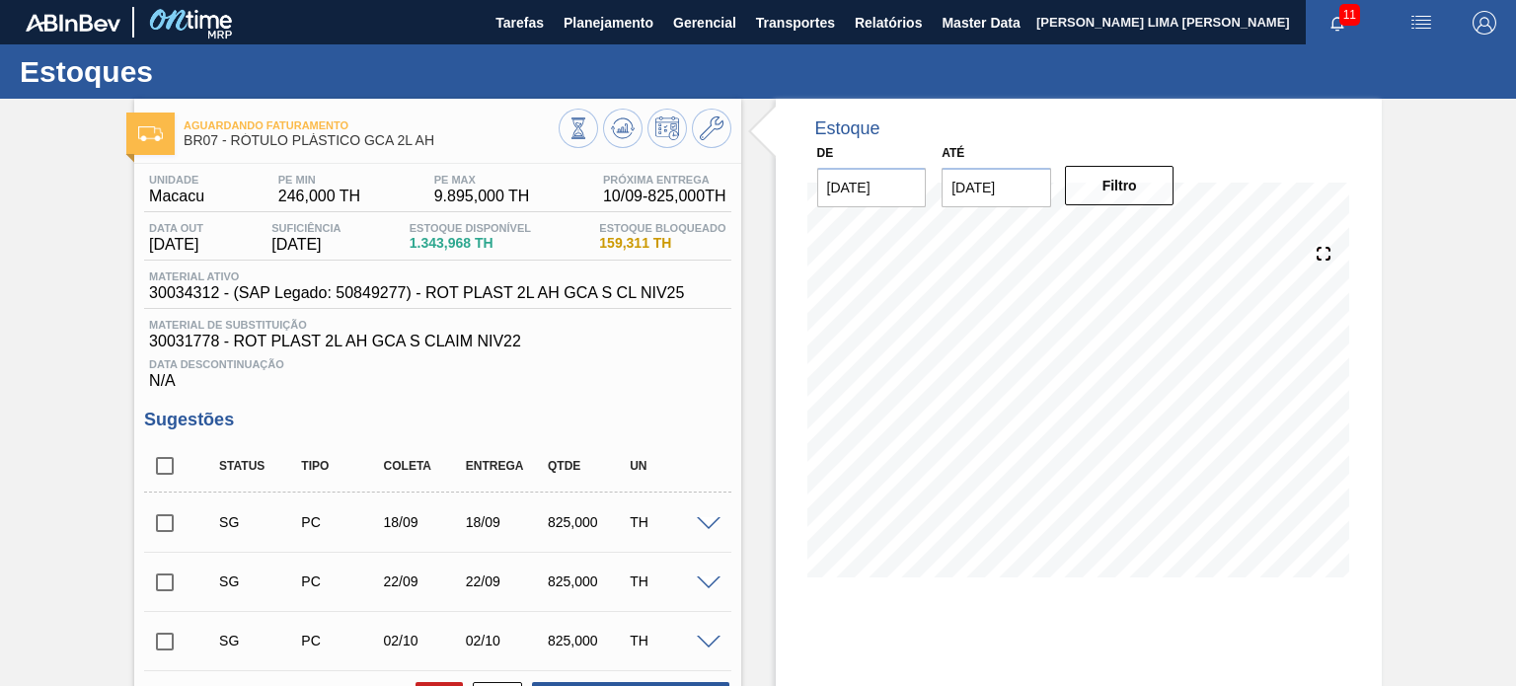
click at [713, 159] on div "Aguardando Faturamento BR07 - RÓTULO PLÁSTICO GCA 2L AH Unidade Macacu PE MIN 2…" at bounding box center [437, 554] width 606 height 911
click at [707, 134] on icon at bounding box center [712, 129] width 24 height 24
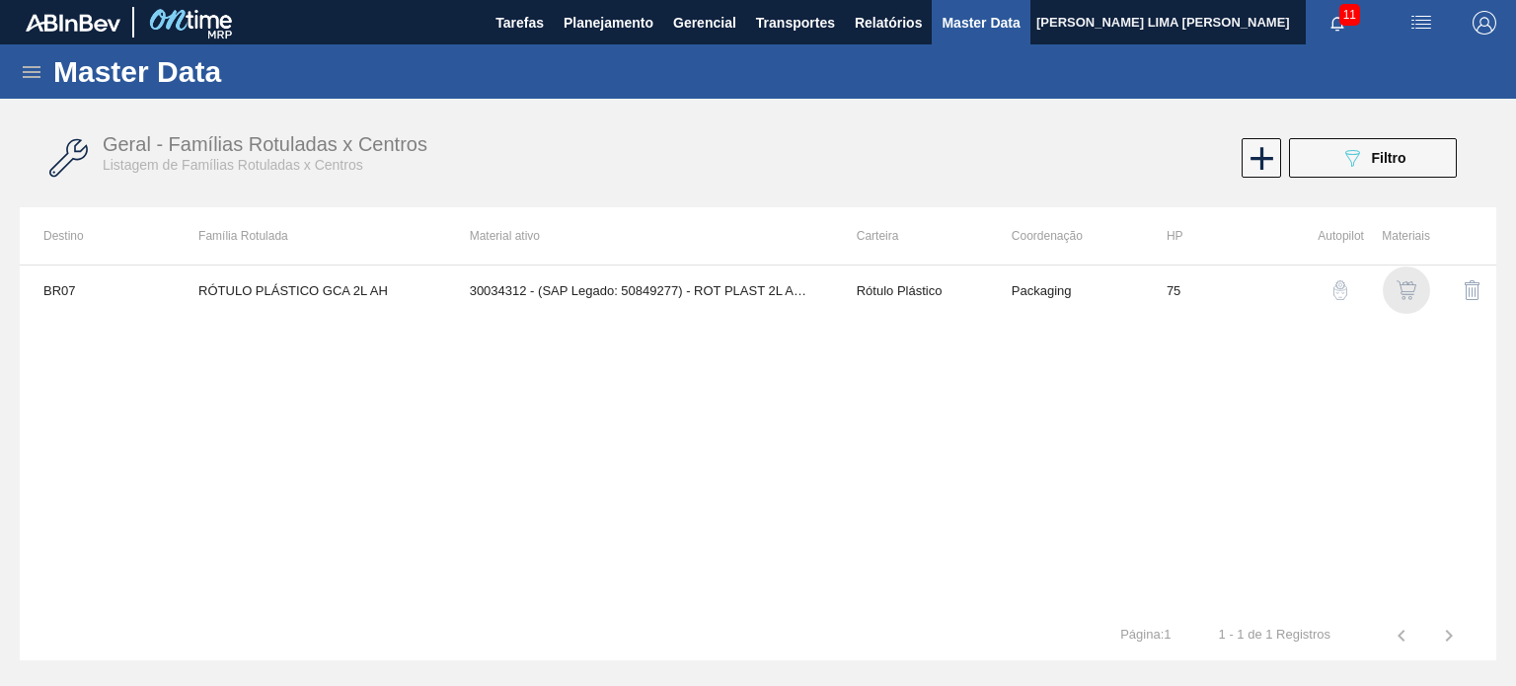
click at [1412, 287] on img "button" at bounding box center [1407, 290] width 20 height 20
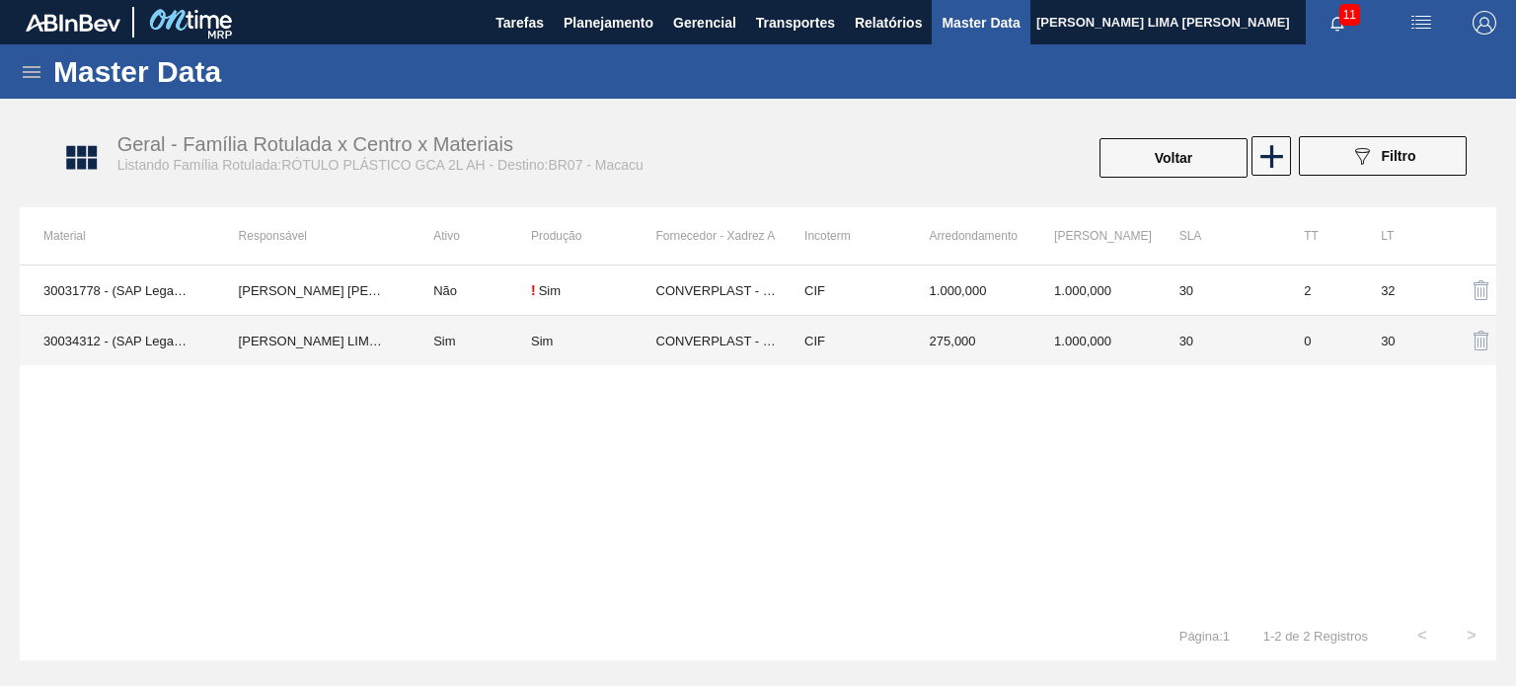
click at [934, 351] on td "275,000" at bounding box center [968, 341] width 125 height 50
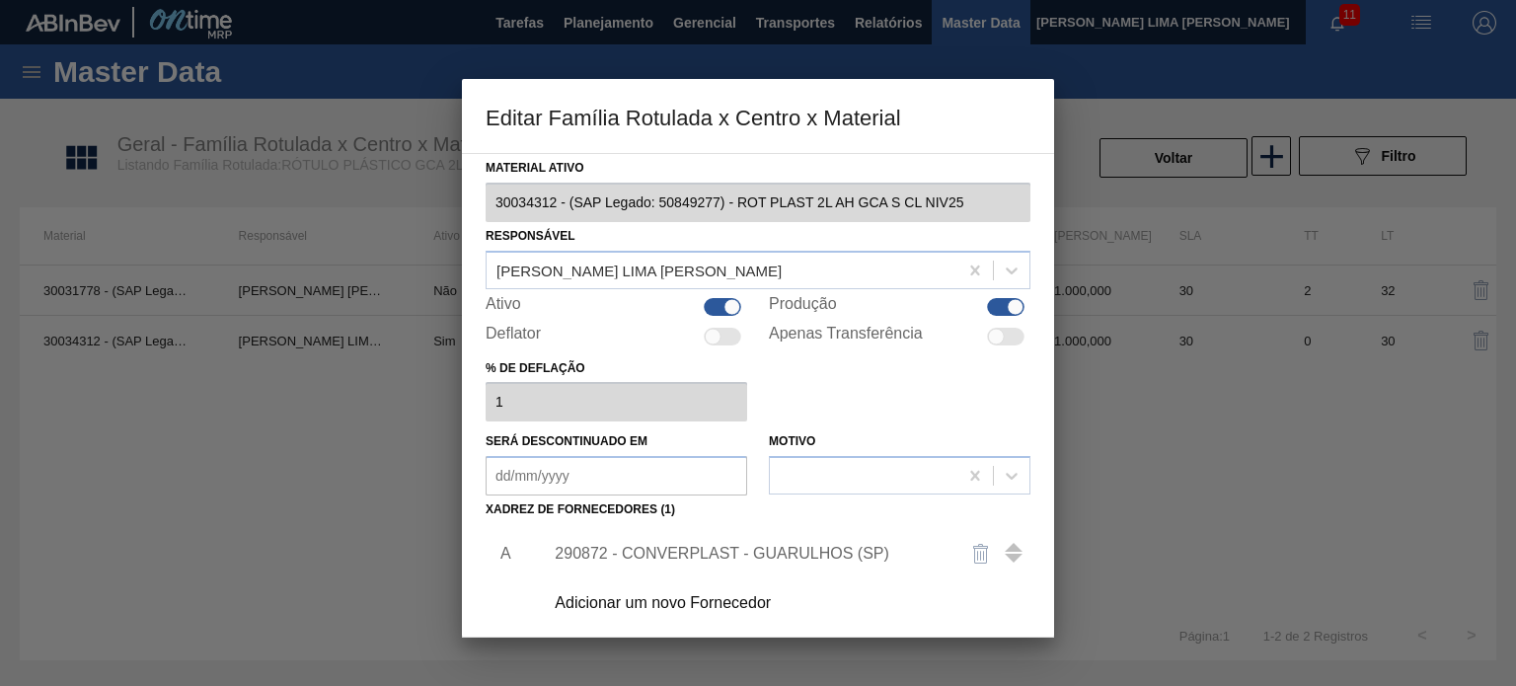
click at [776, 562] on div "290872 - CONVERPLAST - GUARULHOS (SP)" at bounding box center [781, 553] width 499 height 49
click at [744, 551] on div "290872 - CONVERPLAST - GUARULHOS (SP)" at bounding box center [748, 554] width 387 height 18
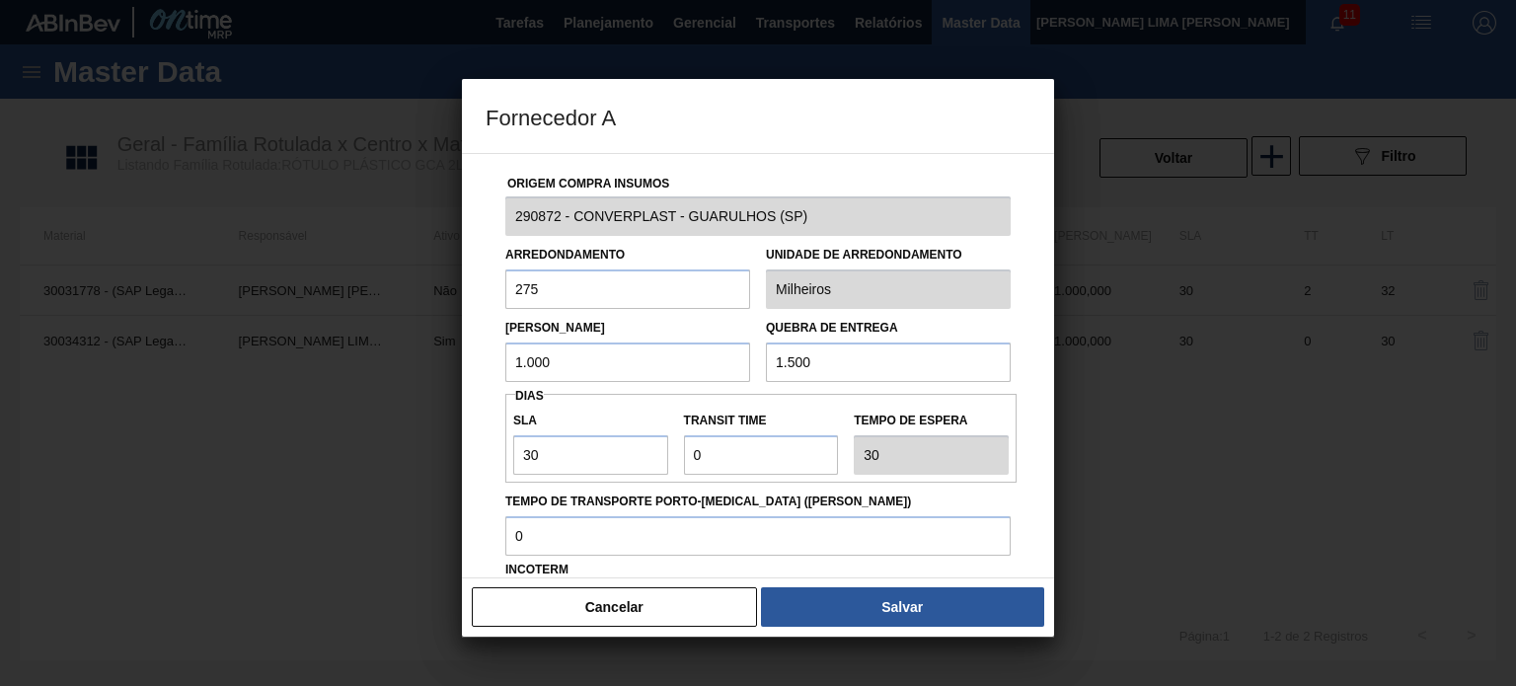
drag, startPoint x: 605, startPoint y: 371, endPoint x: 502, endPoint y: 358, distance: 104.5
click at [506, 362] on input "1.000" at bounding box center [627, 362] width 245 height 39
type input "1"
click at [501, 358] on div "Lote Mínimo" at bounding box center [628, 348] width 261 height 68
click at [516, 358] on input "text" at bounding box center [627, 362] width 245 height 39
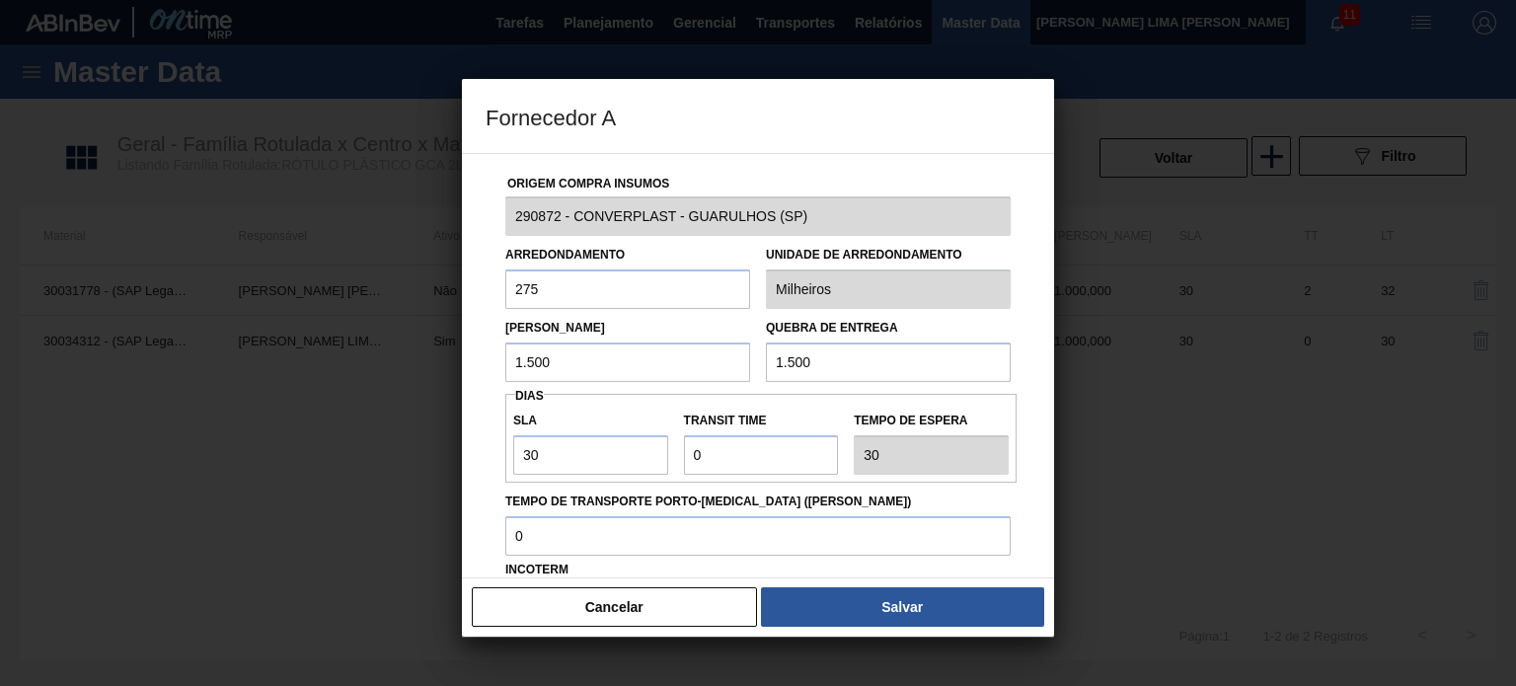
type input "1.500"
drag, startPoint x: 817, startPoint y: 362, endPoint x: 732, endPoint y: 339, distance: 89.1
click at [732, 339] on div "Lote Mínimo 1.500 Quebra de entrega 1.500" at bounding box center [758, 345] width 521 height 73
type input "3.000"
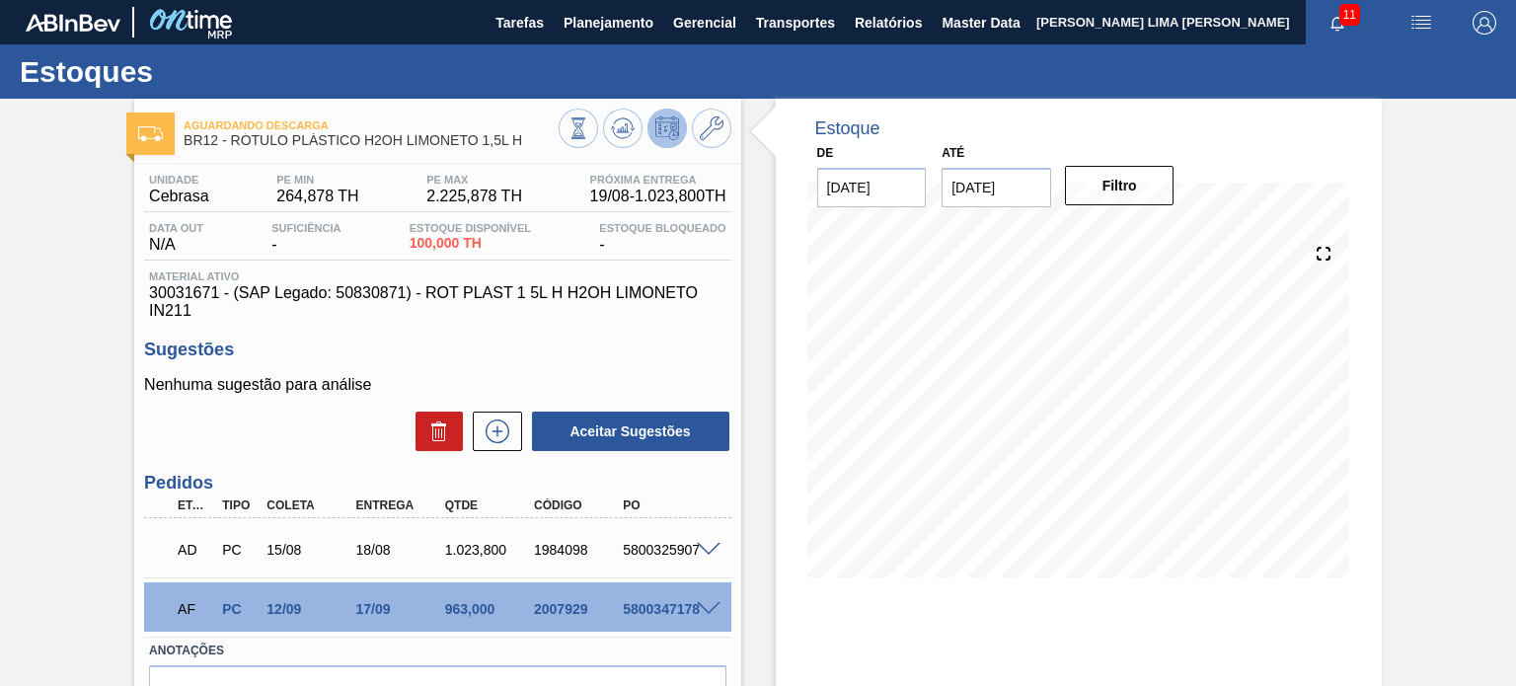
click at [648, 130] on button at bounding box center [667, 128] width 39 height 39
click at [603, 136] on button at bounding box center [622, 128] width 39 height 39
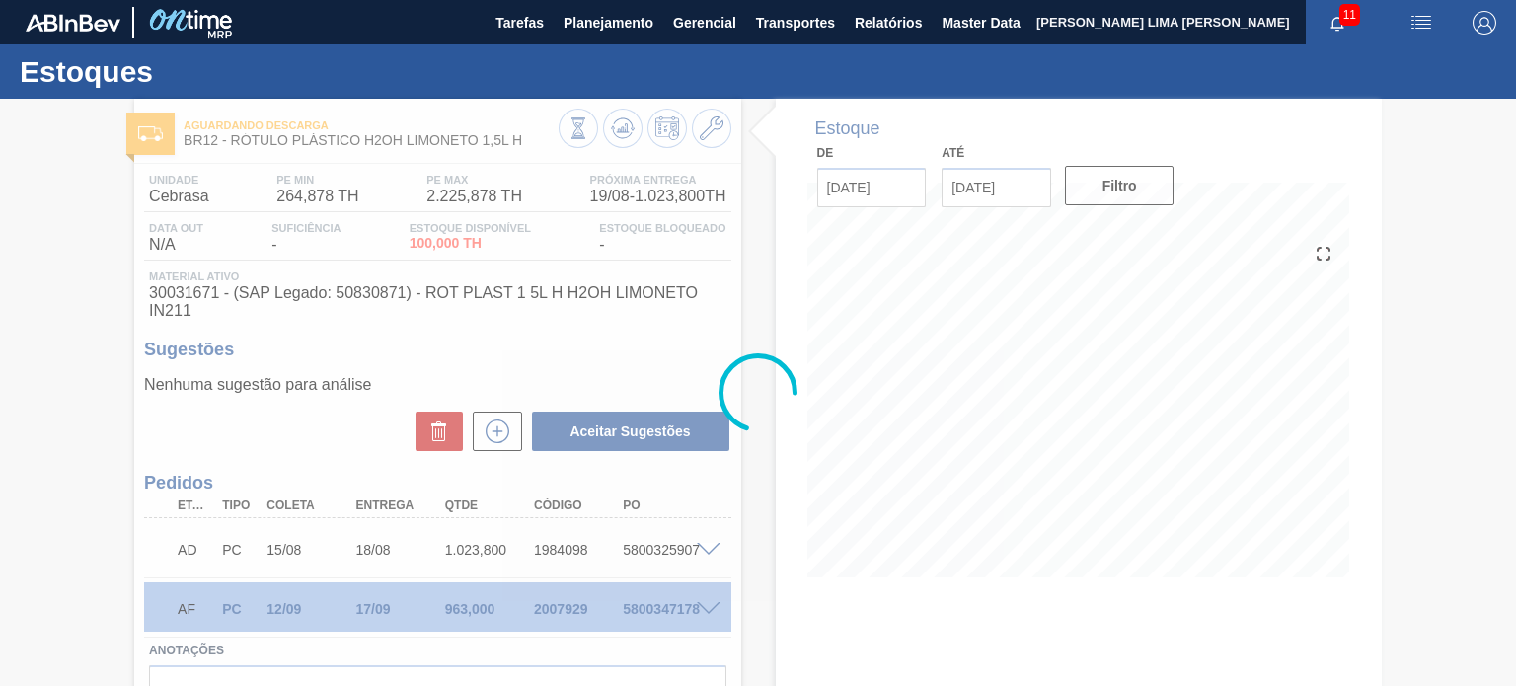
click at [608, 136] on div at bounding box center [758, 392] width 1516 height 587
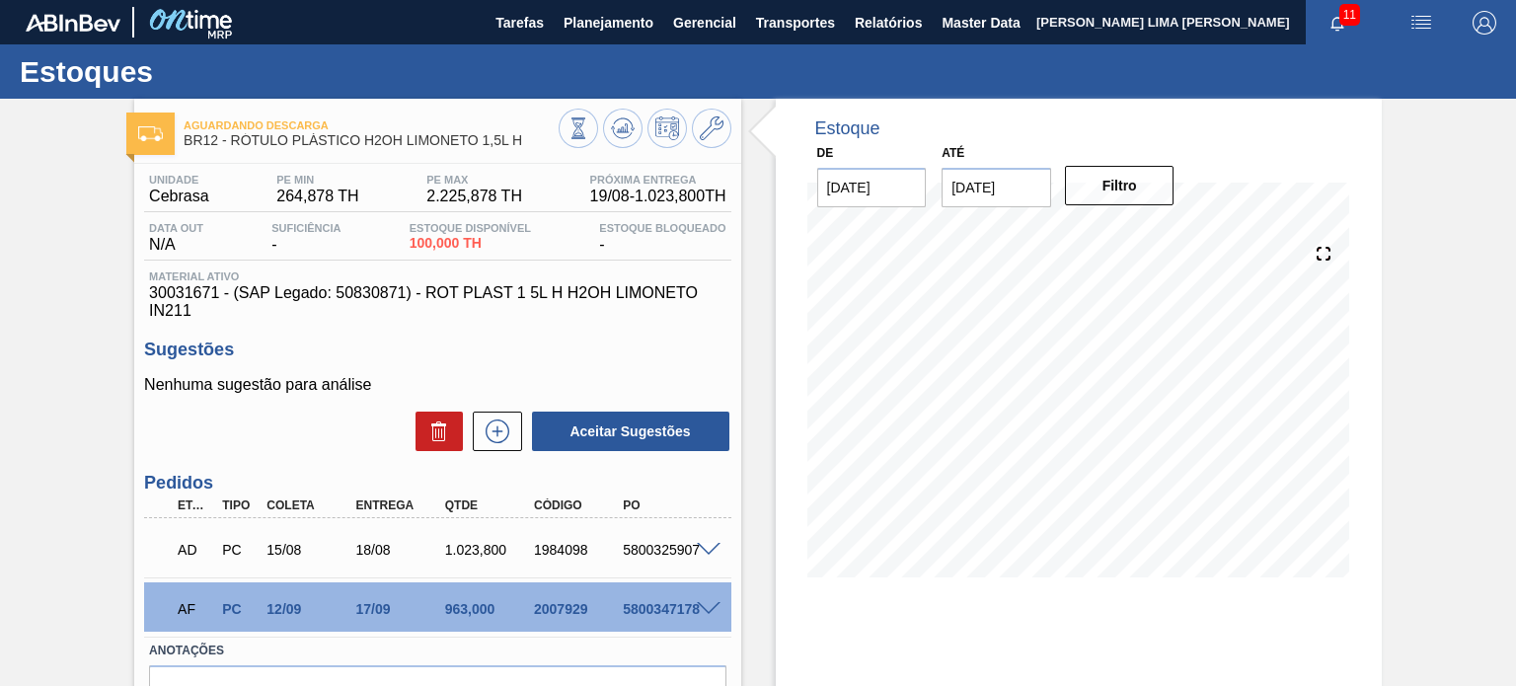
click at [467, 609] on div "963,000" at bounding box center [489, 609] width 98 height 16
